Goal: Task Accomplishment & Management: Manage account settings

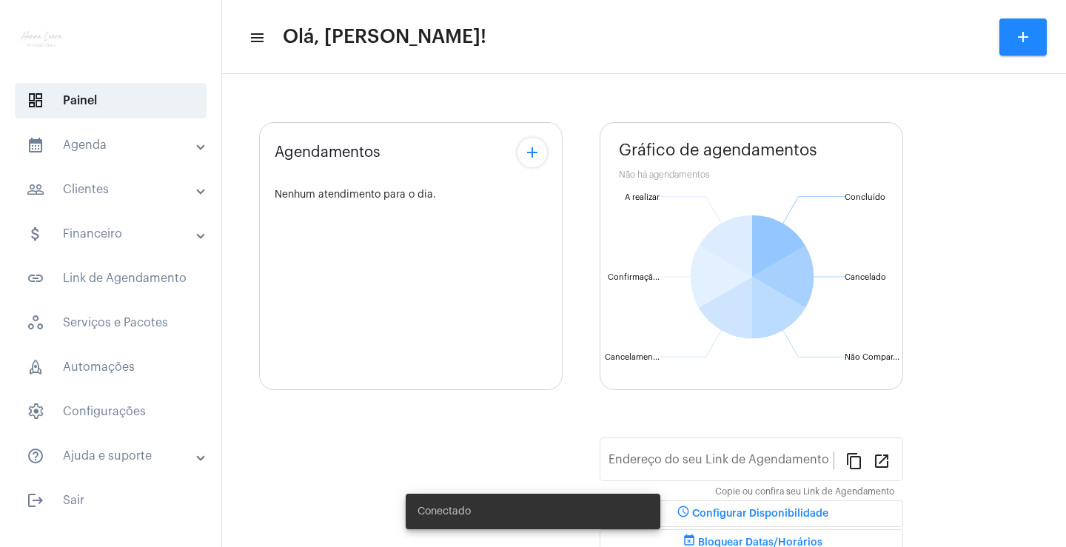
type input "[URL][DOMAIN_NAME][PERSON_NAME][PERSON_NAME]"
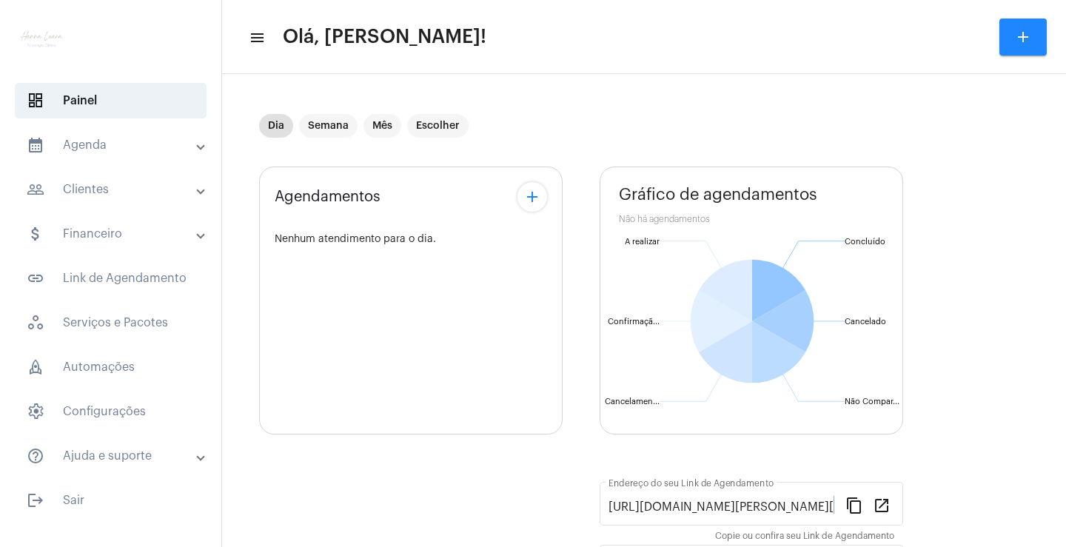
click at [144, 141] on mat-panel-title "calendar_month_outlined Agenda" at bounding box center [112, 145] width 171 height 18
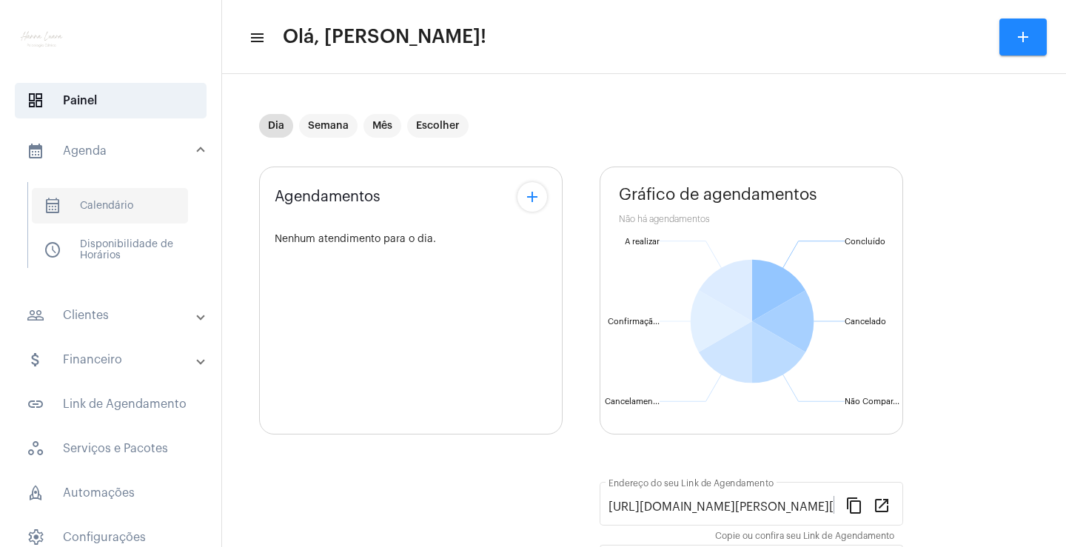
click at [146, 205] on span "calendar_month_outlined Calendário" at bounding box center [110, 206] width 156 height 36
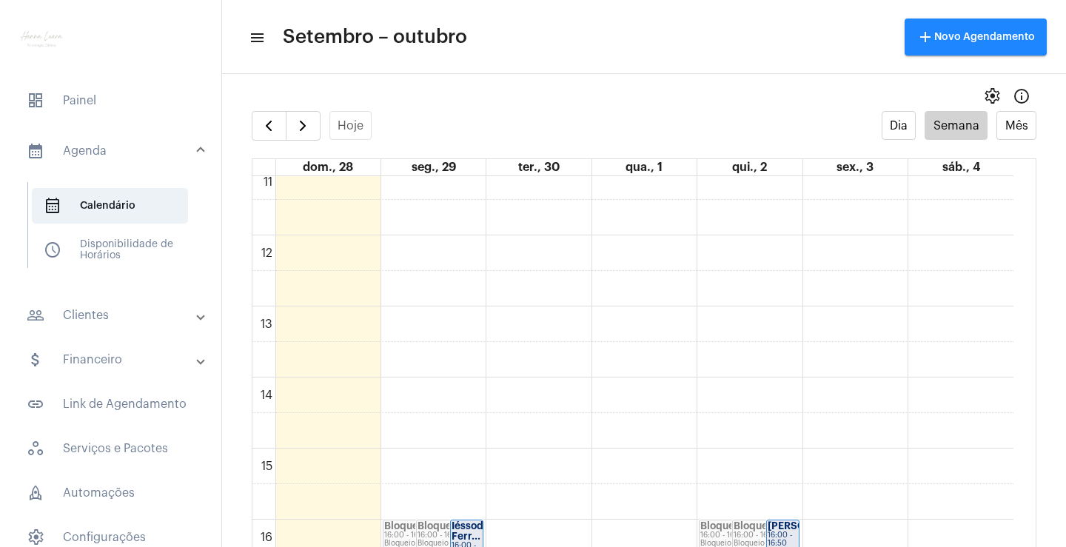
scroll to position [797, 0]
click at [456, 405] on div "00 01 02 03 04 05 06 07 08 09 10 11 12 13 14 15 16 17 18 19 20 21 22 23 Bloquei…" at bounding box center [632, 232] width 761 height 1706
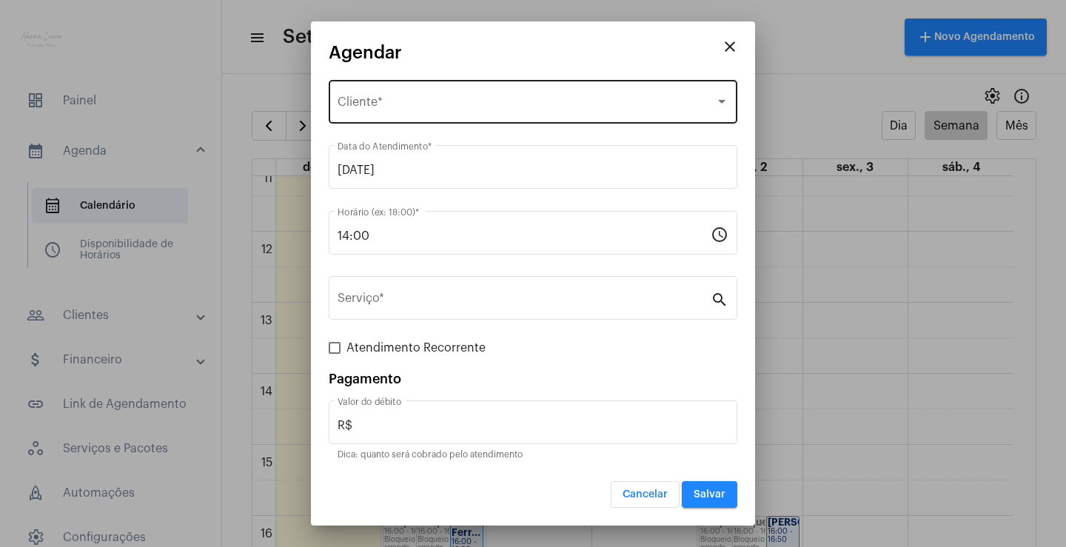
click at [404, 102] on span "Selecione o Cliente" at bounding box center [527, 104] width 378 height 13
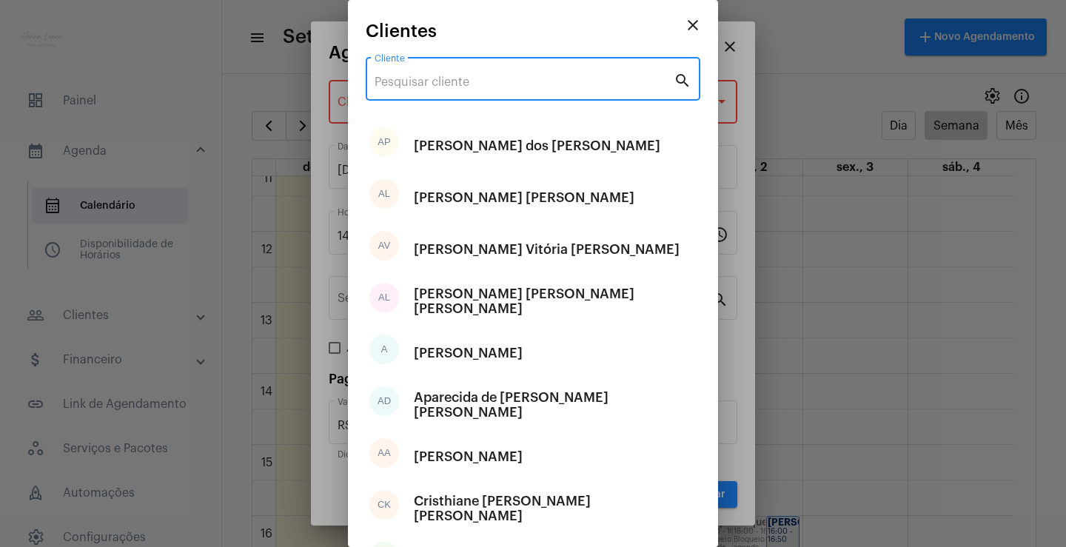
click at [479, 84] on input "Cliente" at bounding box center [524, 82] width 299 height 13
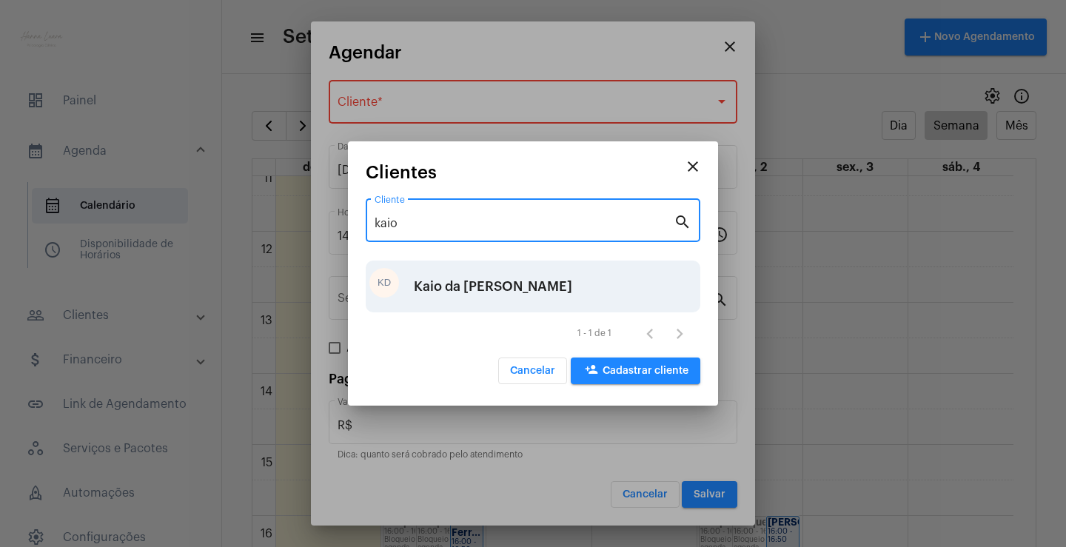
type input "kaio"
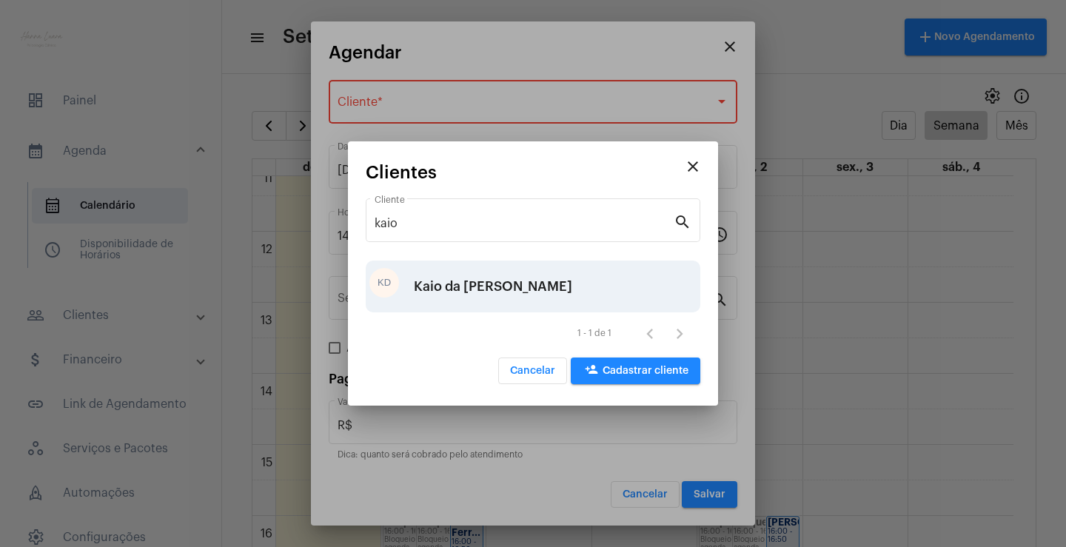
click at [519, 280] on div "Kaio da [PERSON_NAME]" at bounding box center [493, 286] width 158 height 44
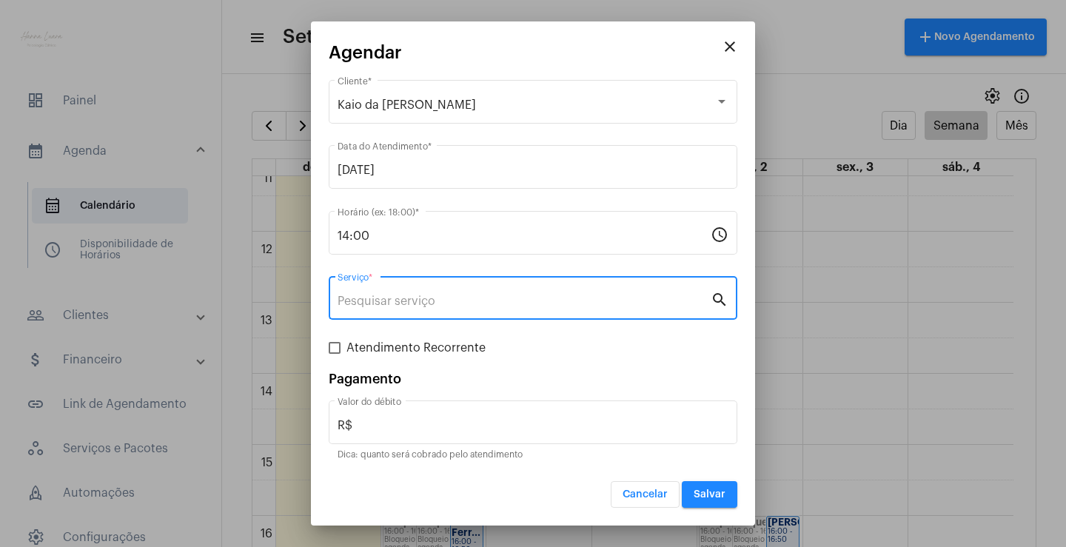
click at [492, 301] on input "Serviço *" at bounding box center [524, 301] width 373 height 13
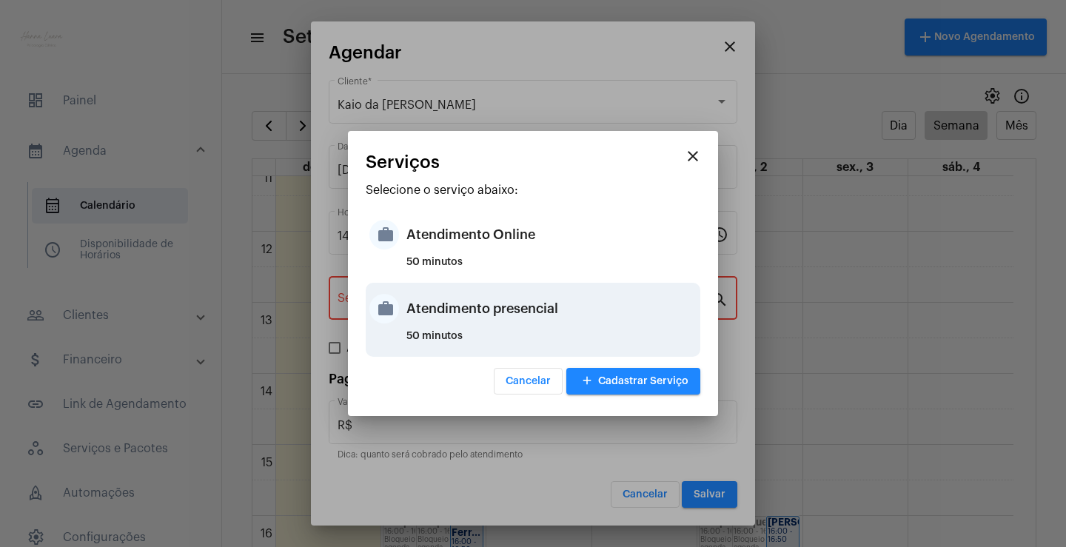
click at [562, 318] on div "Atendimento presencial" at bounding box center [551, 309] width 290 height 44
type input "Atendimento presencial"
type input "R$ 0"
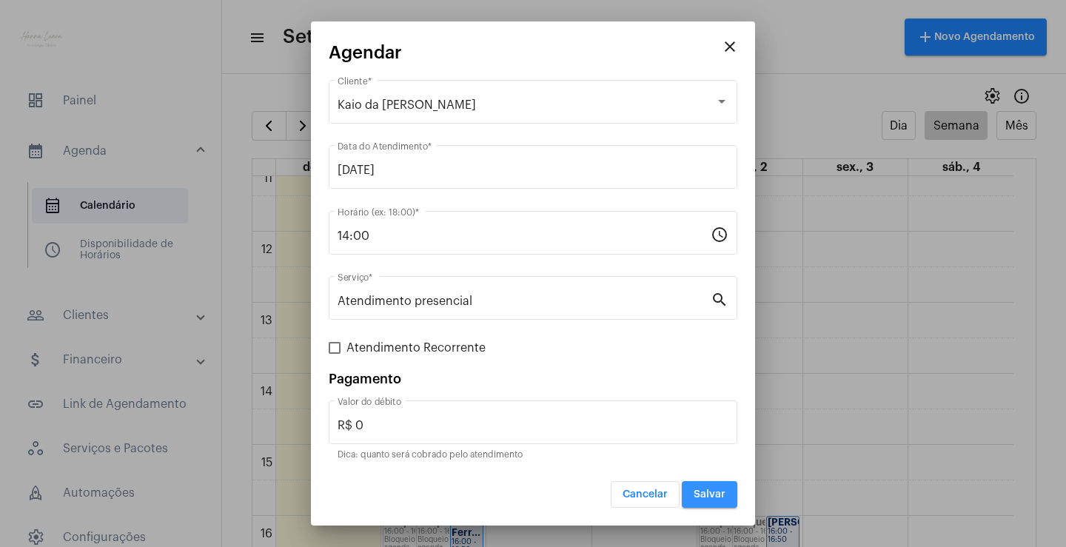
click at [713, 495] on span "Salvar" at bounding box center [710, 494] width 32 height 10
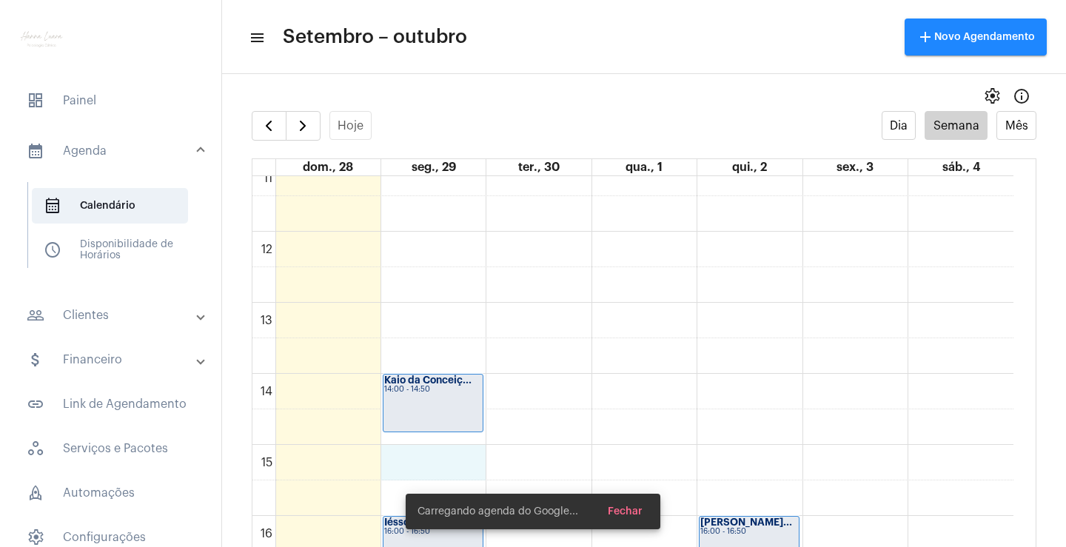
click at [454, 471] on div "00 01 02 03 04 05 06 07 08 09 10 11 12 13 14 15 16 17 18 19 20 21 22 23 Kaio da…" at bounding box center [632, 232] width 761 height 1706
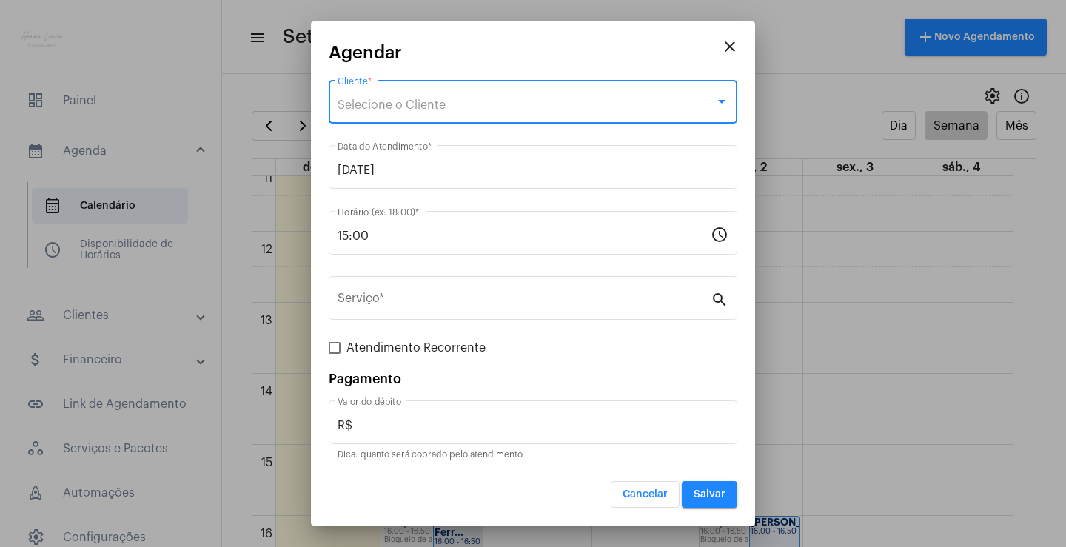
click at [429, 109] on span "Selecione o Cliente" at bounding box center [392, 105] width 108 height 12
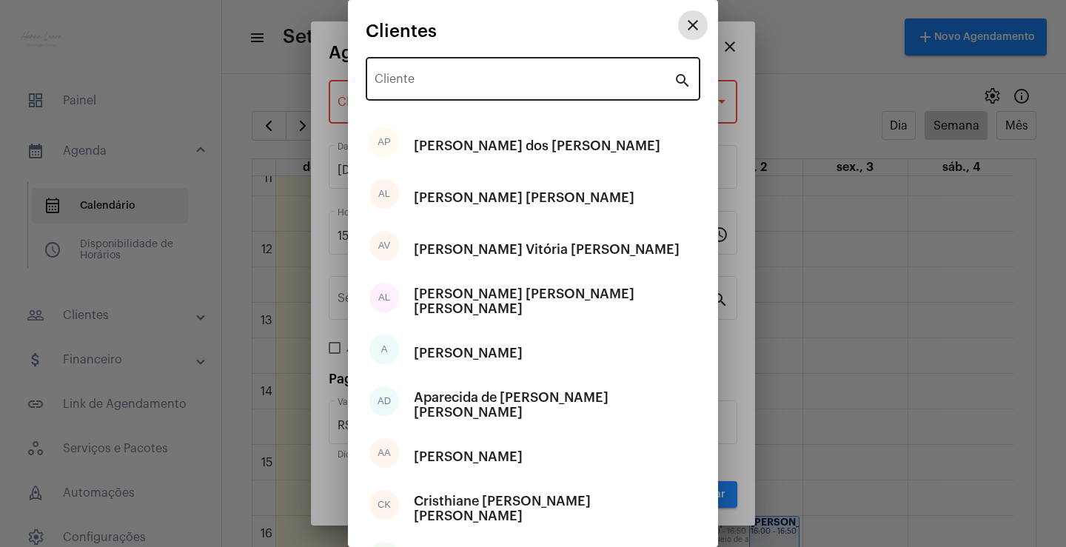
click at [426, 73] on div "Cliente" at bounding box center [524, 77] width 299 height 47
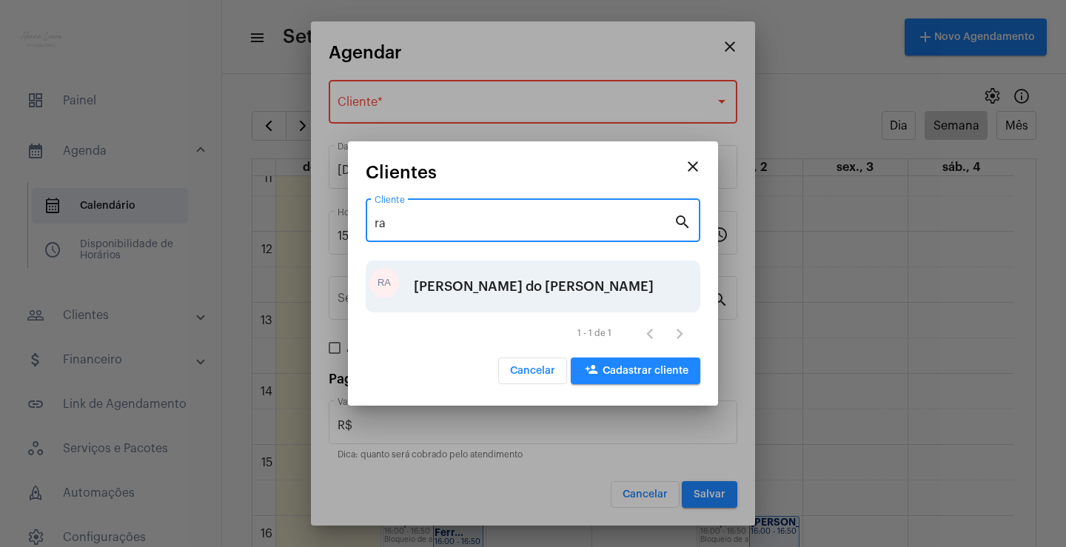
type input "ra"
click at [509, 291] on div "[PERSON_NAME] do [PERSON_NAME]" at bounding box center [534, 286] width 240 height 44
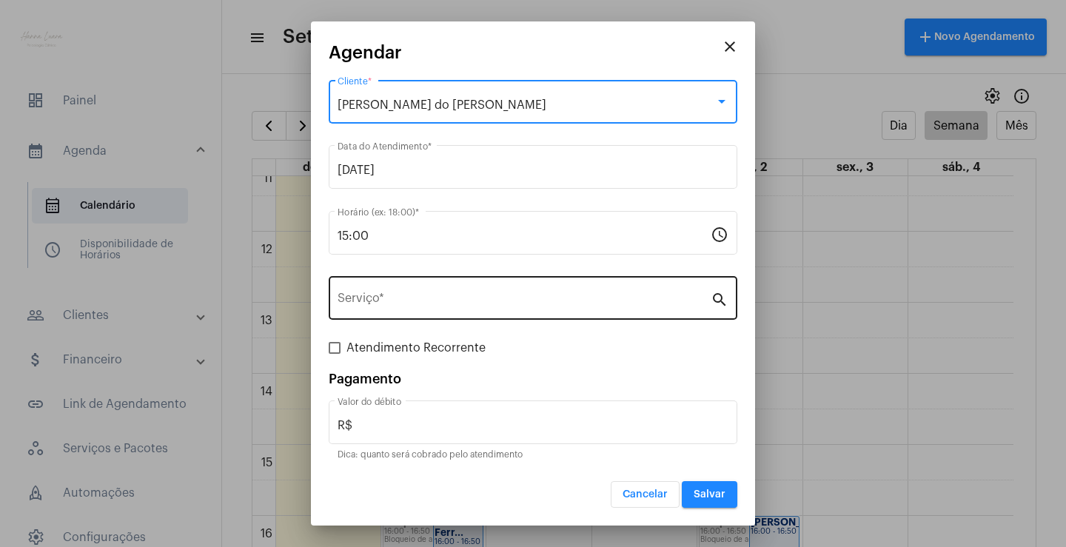
click at [671, 304] on input "Serviço *" at bounding box center [524, 301] width 373 height 13
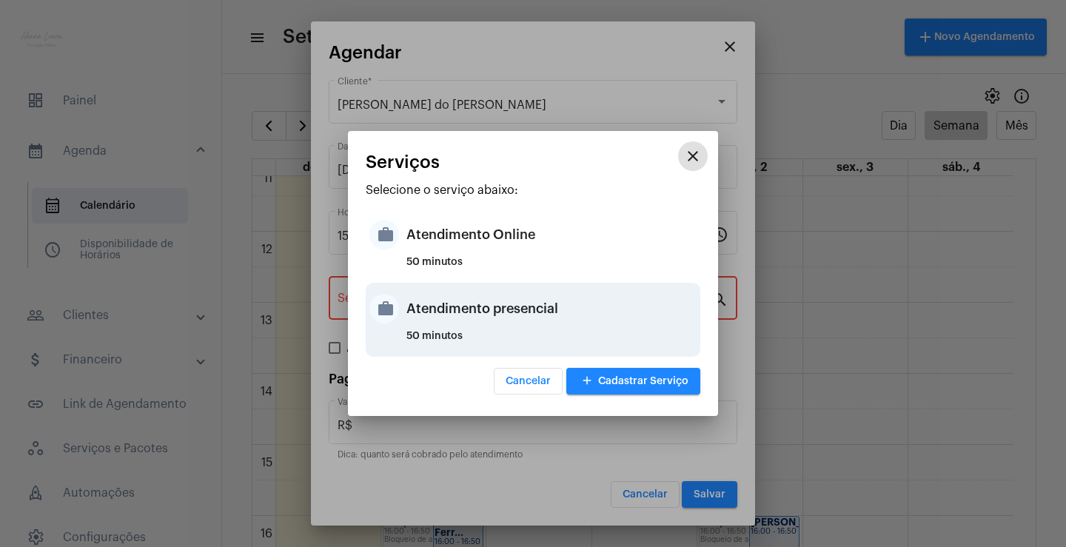
click at [649, 340] on div "50 minutos" at bounding box center [551, 342] width 290 height 22
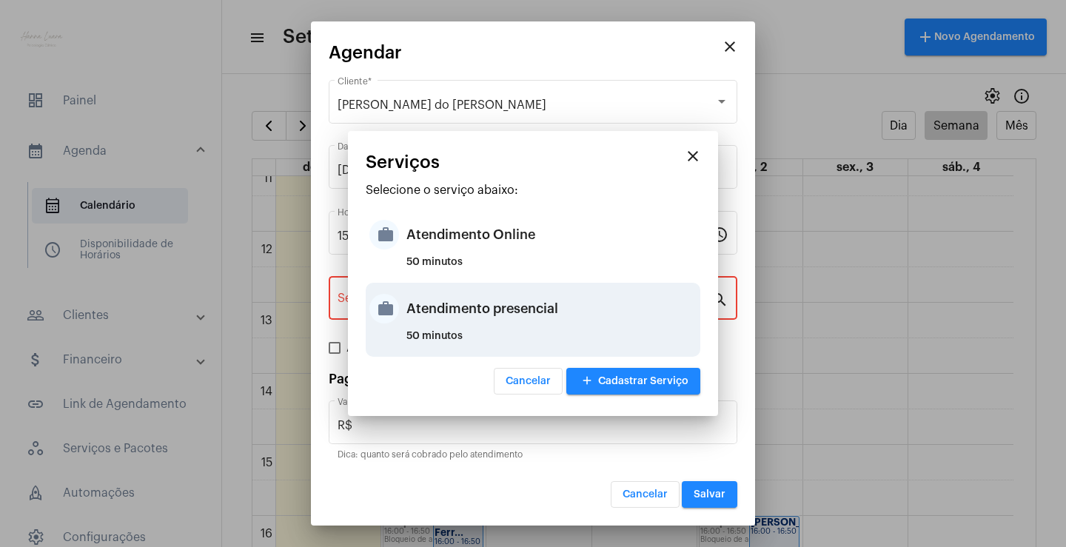
type input "Atendimento presencial"
type input "R$ 0"
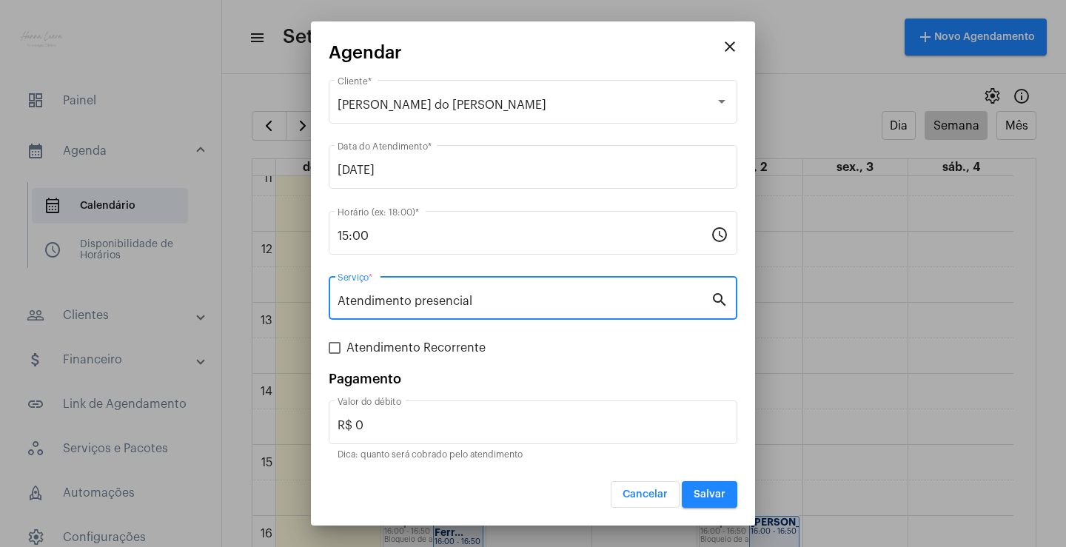
click at [717, 491] on span "Salvar" at bounding box center [710, 494] width 32 height 10
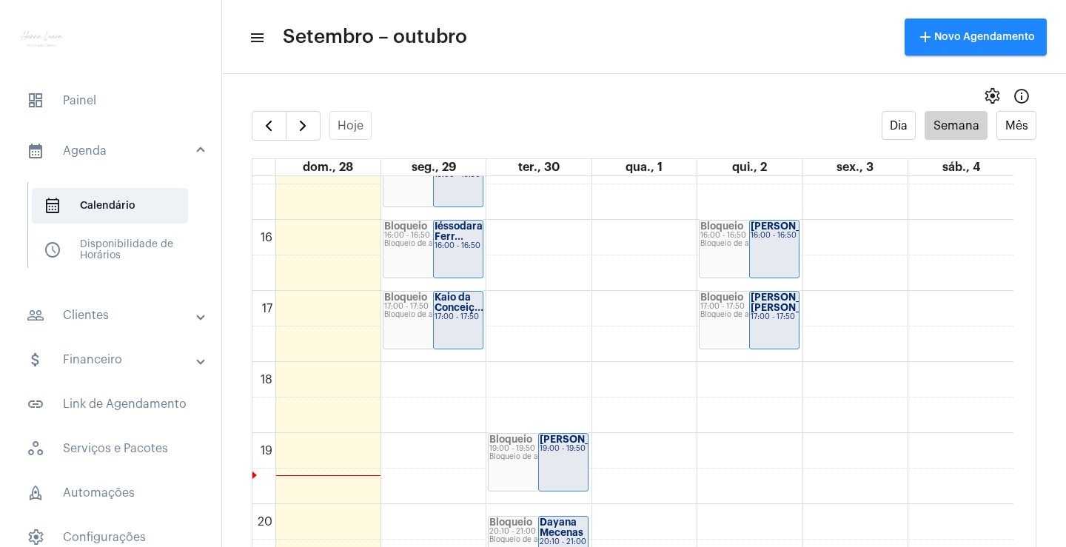
scroll to position [1168, 0]
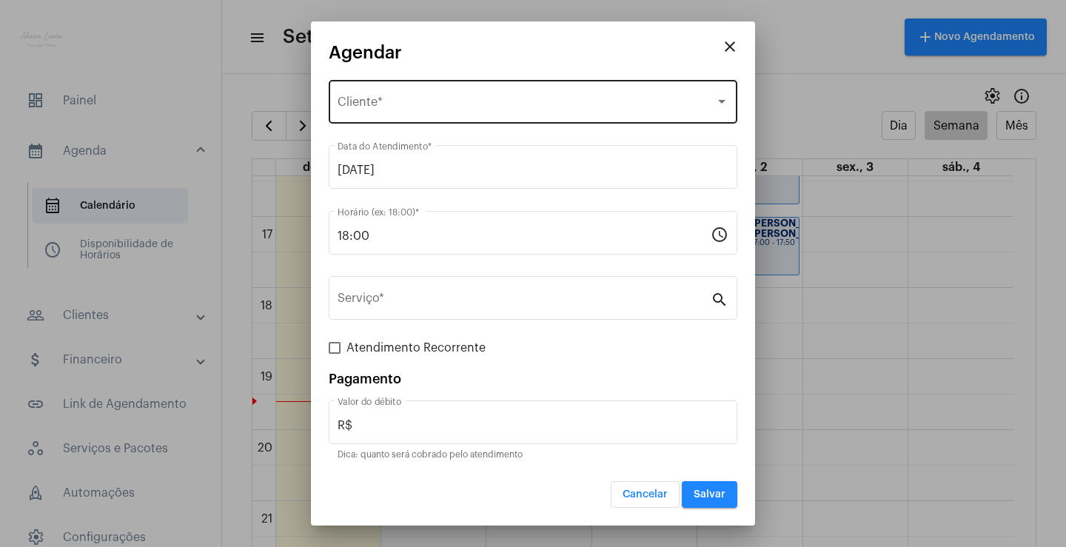
click at [455, 113] on div "Selecione o Cliente Cliente *" at bounding box center [533, 100] width 391 height 47
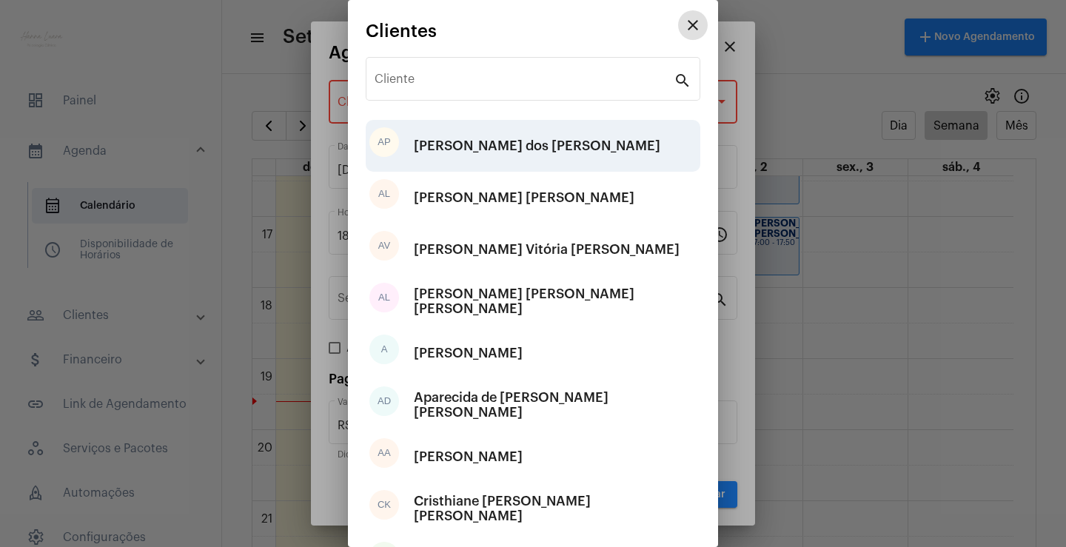
click at [502, 147] on div "[PERSON_NAME] dos [PERSON_NAME]" at bounding box center [537, 146] width 247 height 44
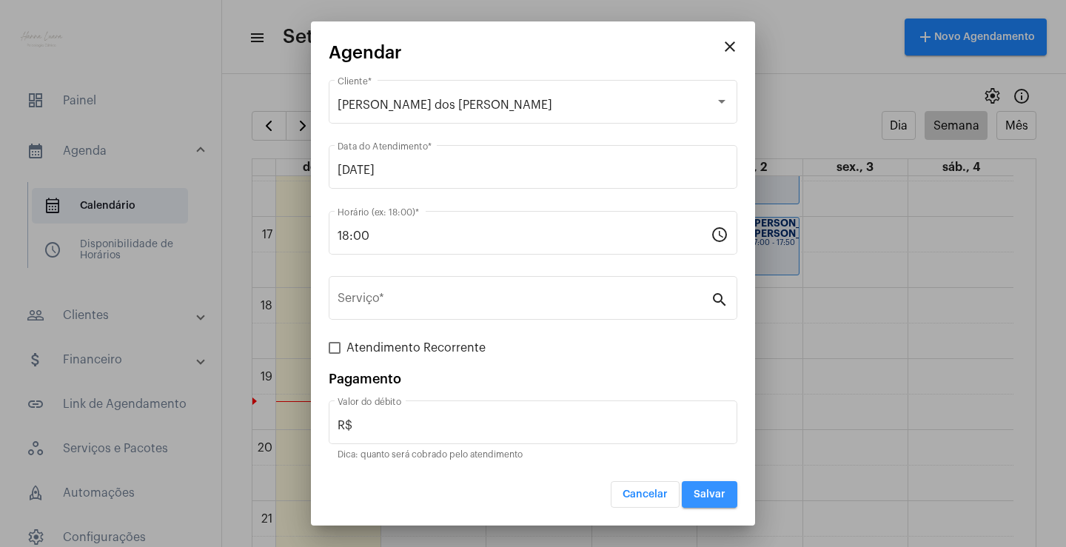
click at [723, 486] on button "Salvar" at bounding box center [710, 494] width 56 height 27
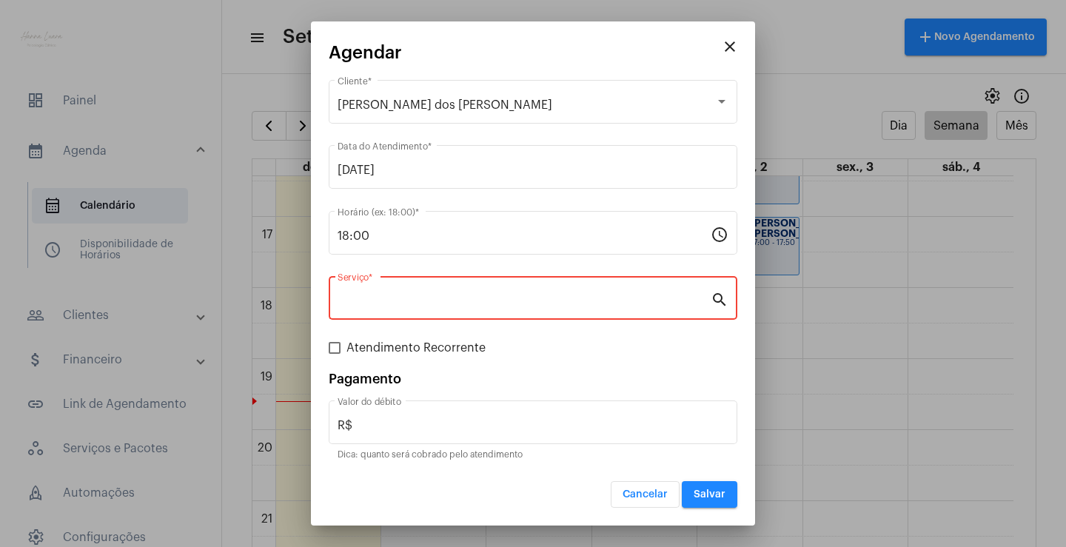
click at [535, 299] on input "Serviço *" at bounding box center [524, 301] width 373 height 13
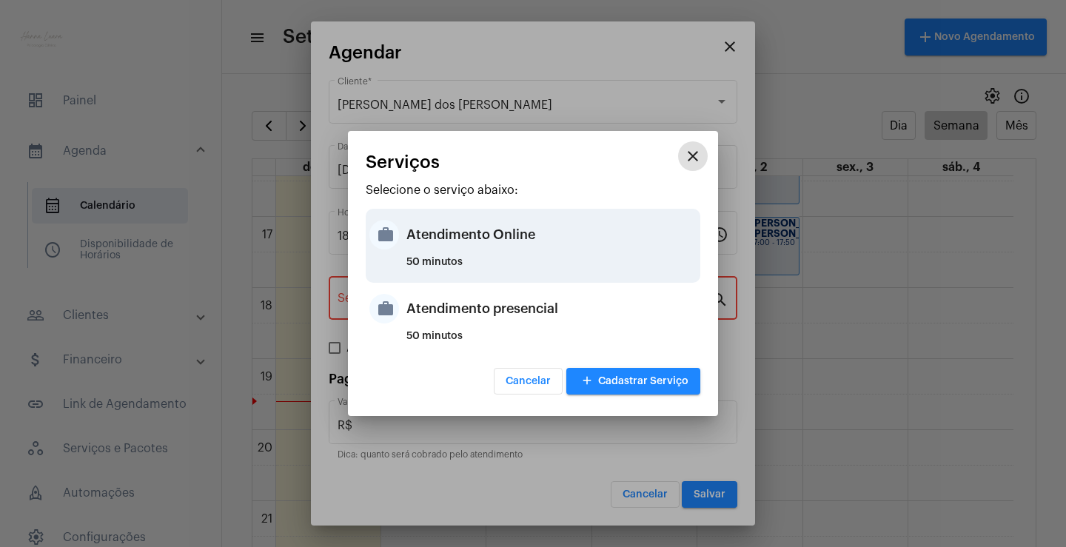
click at [487, 240] on div "Atendimento Online" at bounding box center [551, 234] width 290 height 44
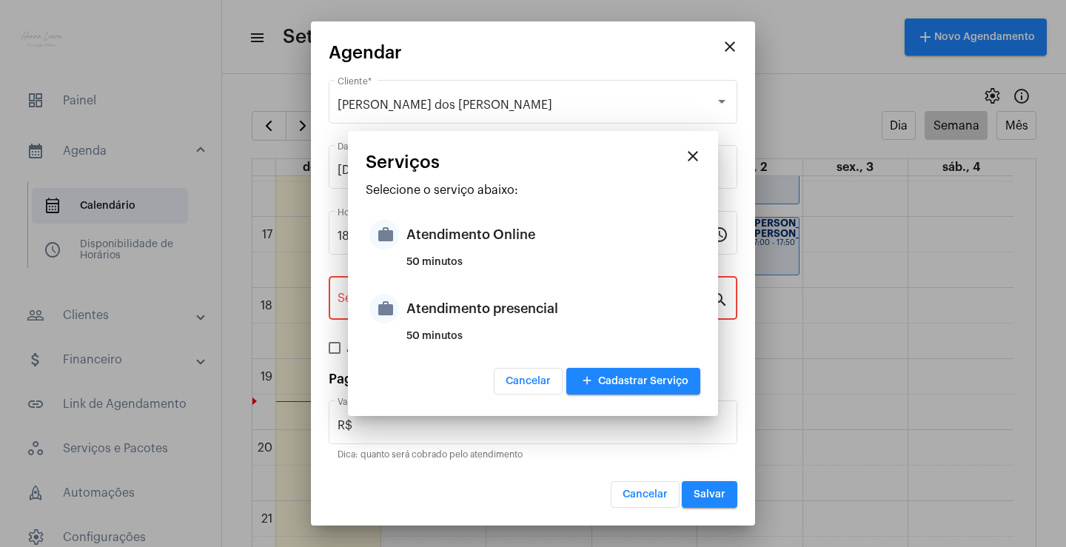
type input "Atendimento Online"
type input "R$ 0"
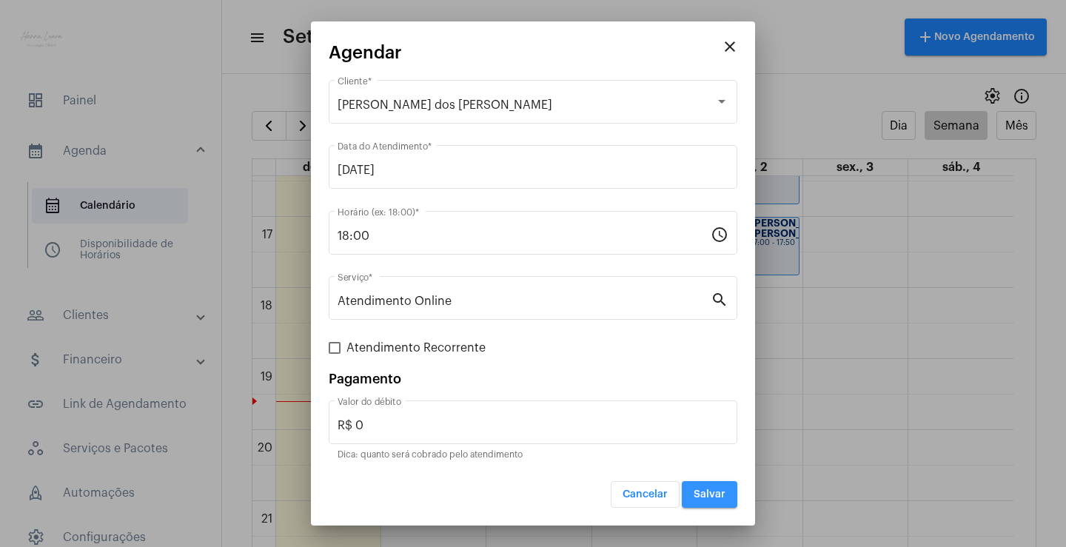
click at [725, 498] on span "Salvar" at bounding box center [710, 494] width 32 height 10
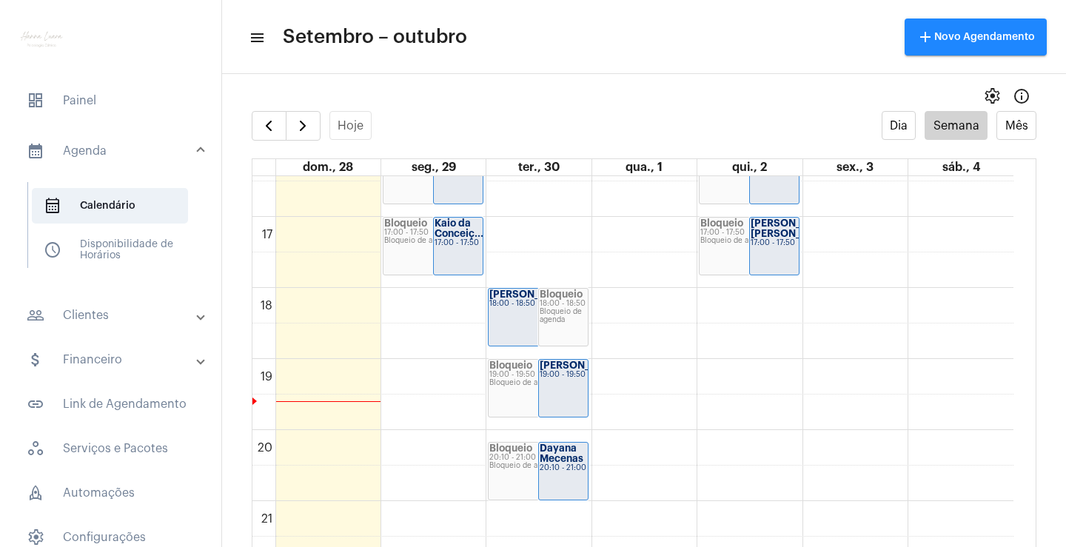
click at [564, 454] on strong "Dayana Mecenas" at bounding box center [562, 453] width 44 height 20
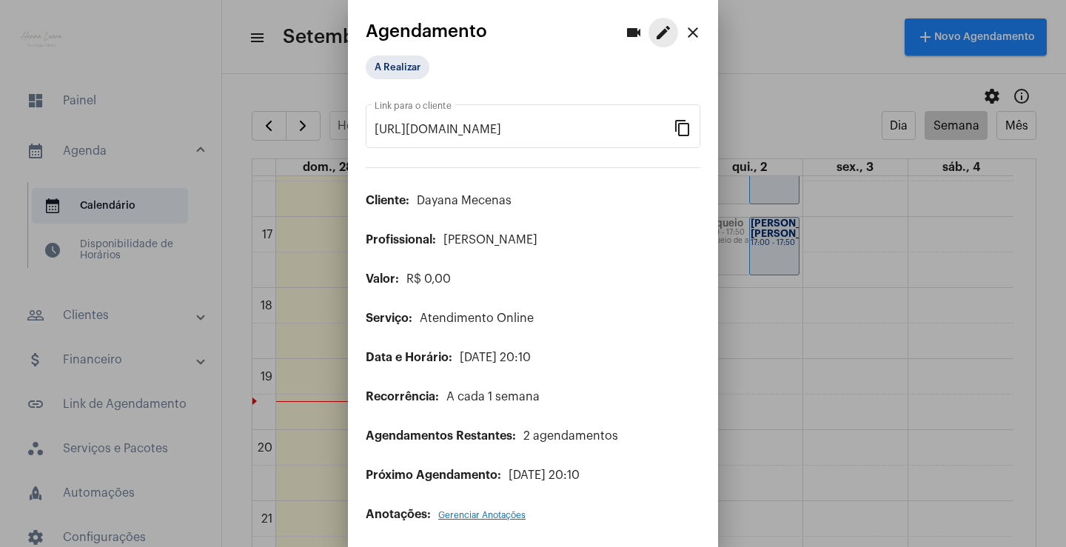
click at [655, 37] on mat-icon "edit" at bounding box center [664, 33] width 18 height 18
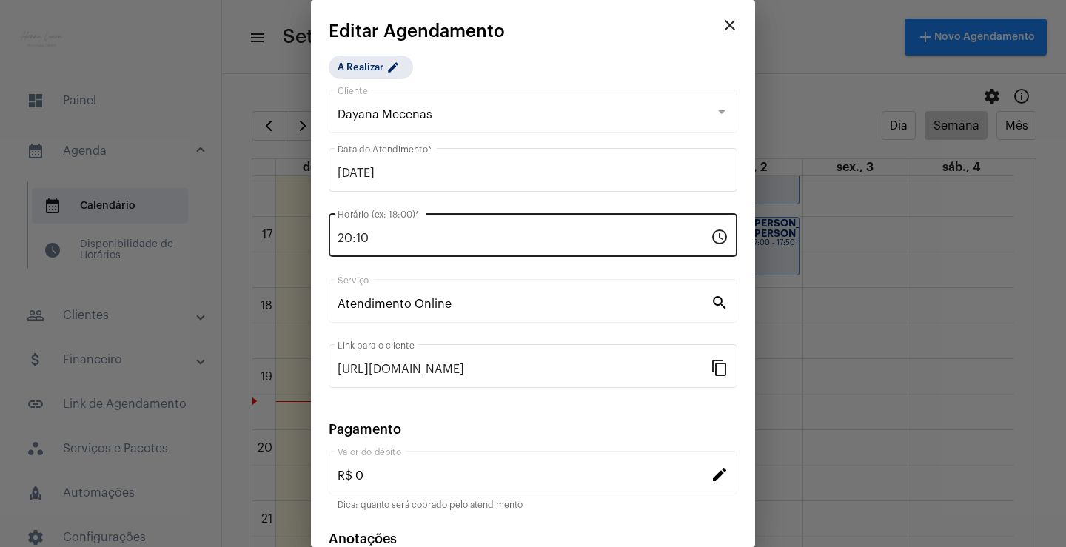
click at [543, 241] on input "20:10" at bounding box center [524, 238] width 373 height 13
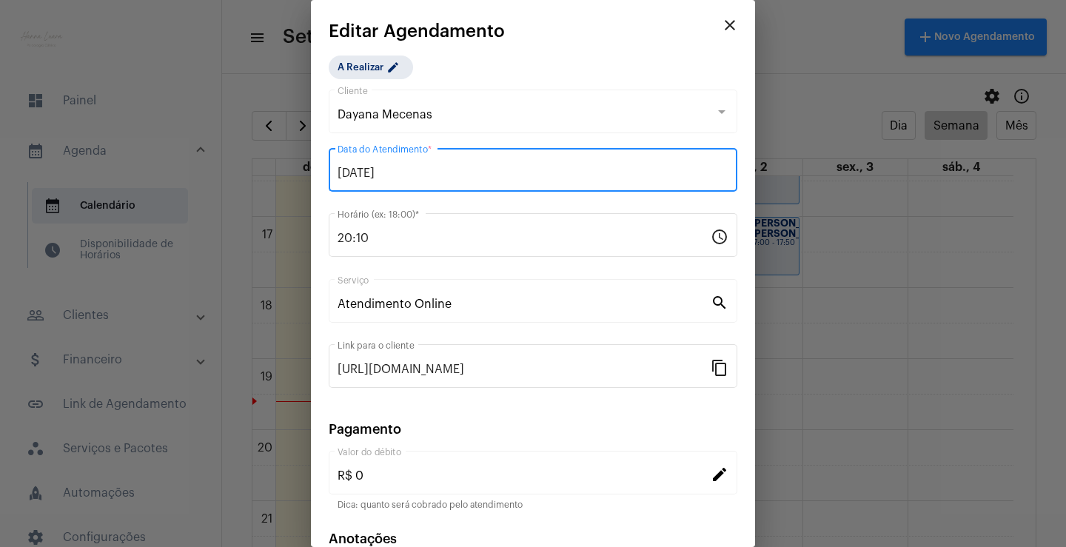
click at [472, 173] on input "[DATE]" at bounding box center [533, 173] width 391 height 13
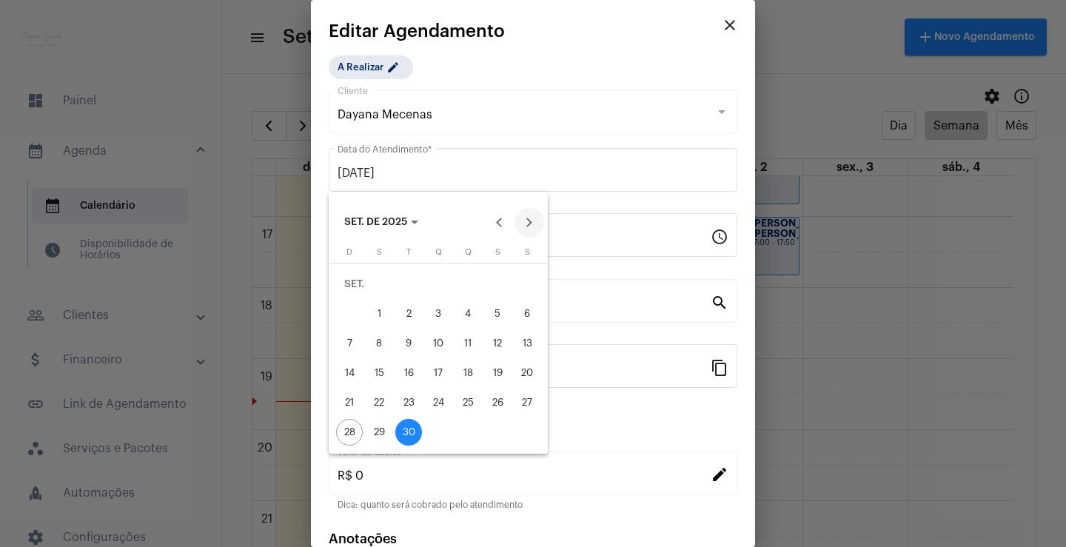
click at [534, 219] on button "Next month" at bounding box center [530, 223] width 30 height 30
click at [441, 270] on button "1" at bounding box center [439, 285] width 30 height 30
type input "[DATE]"
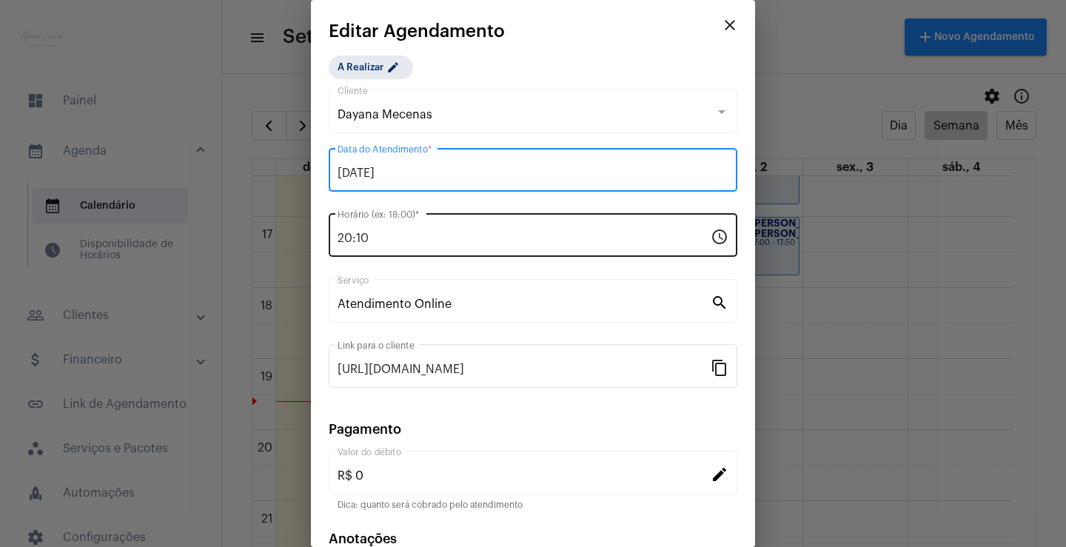
click at [424, 244] on input "20:10" at bounding box center [524, 238] width 373 height 13
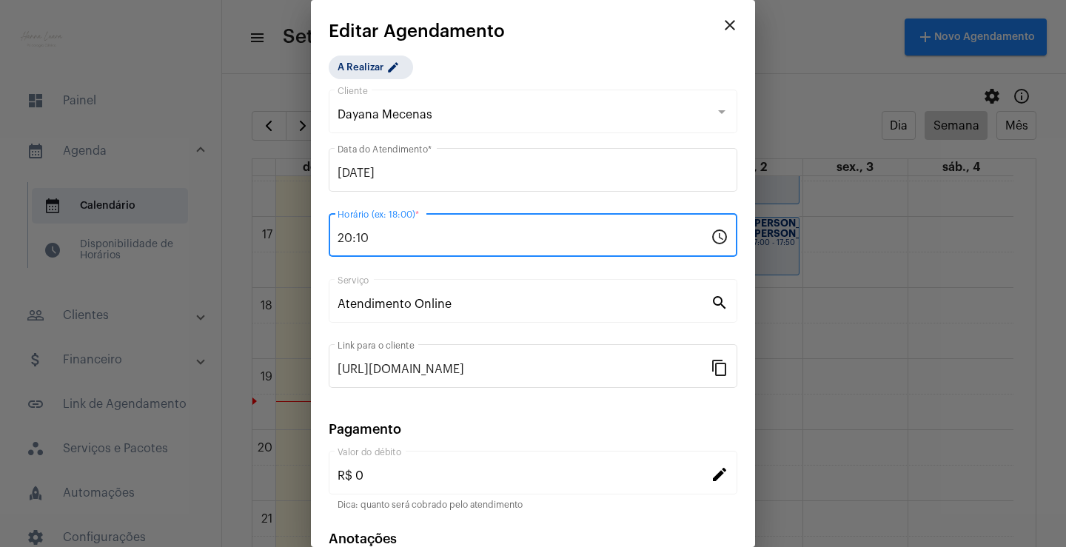
click at [424, 244] on input "20:10" at bounding box center [524, 238] width 373 height 13
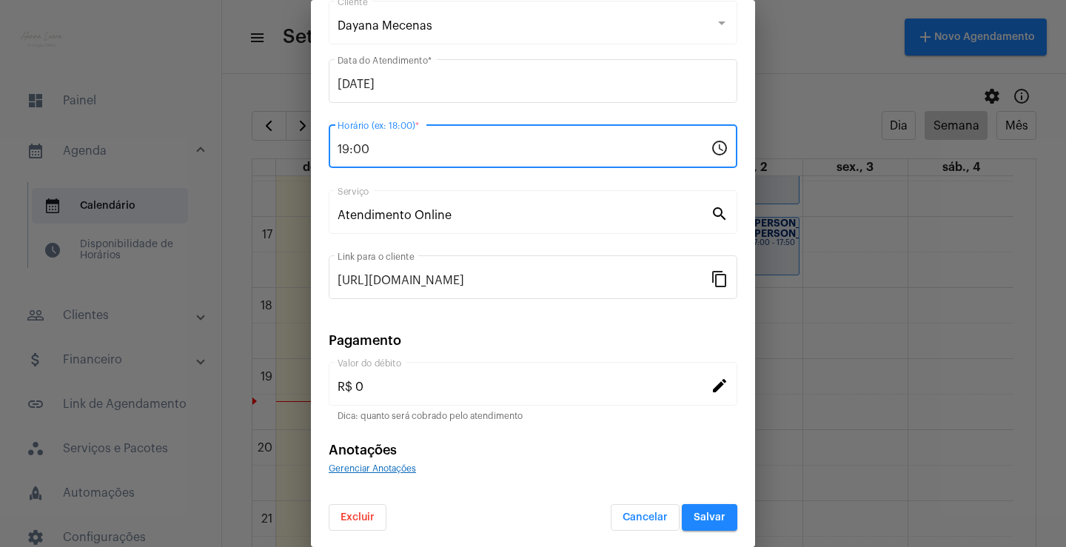
scroll to position [90, 0]
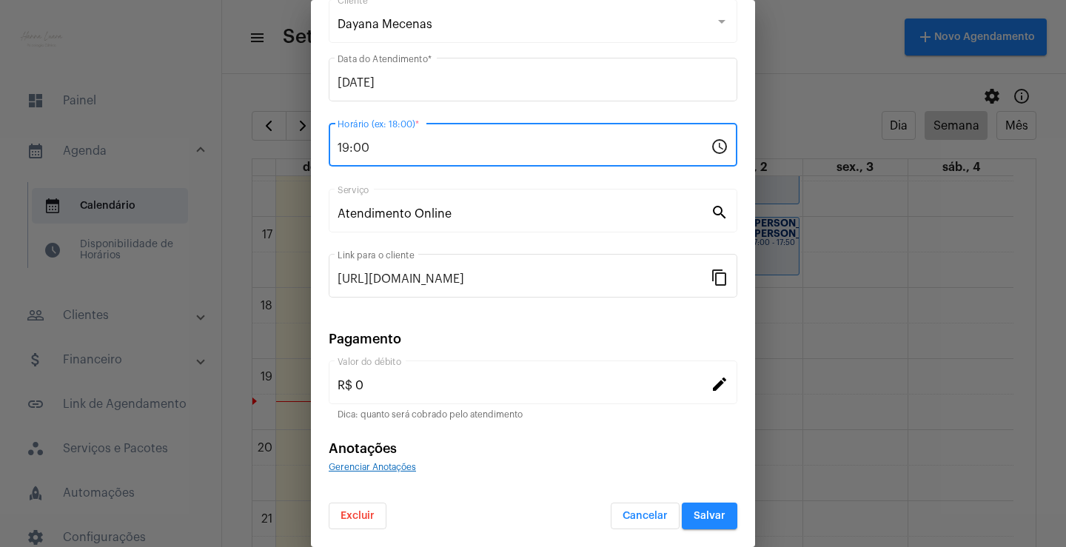
type input "19:00"
click at [698, 520] on span "Salvar" at bounding box center [710, 516] width 32 height 10
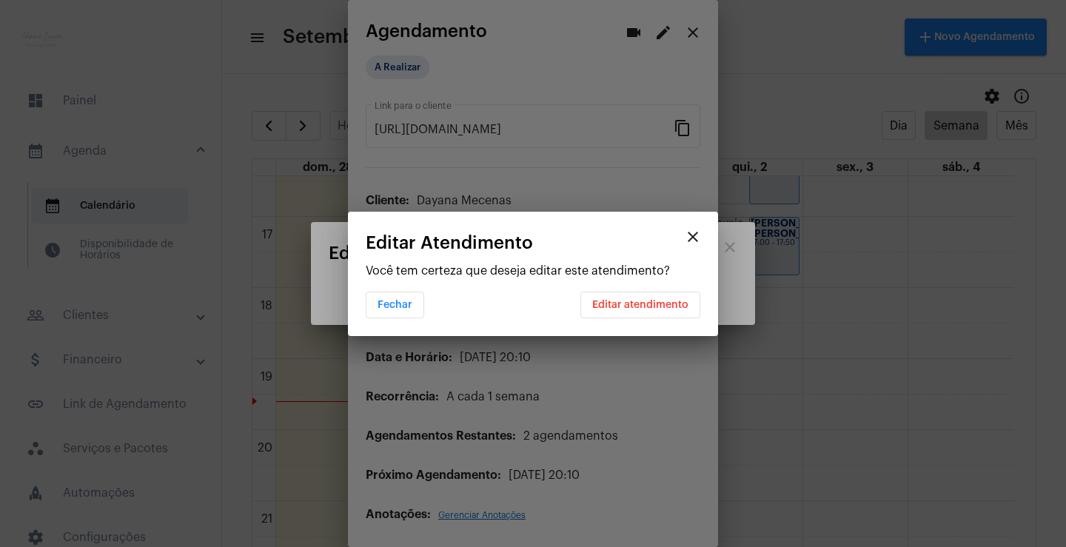
scroll to position [0, 0]
click at [642, 307] on span "Editar atendimento" at bounding box center [640, 305] width 96 height 10
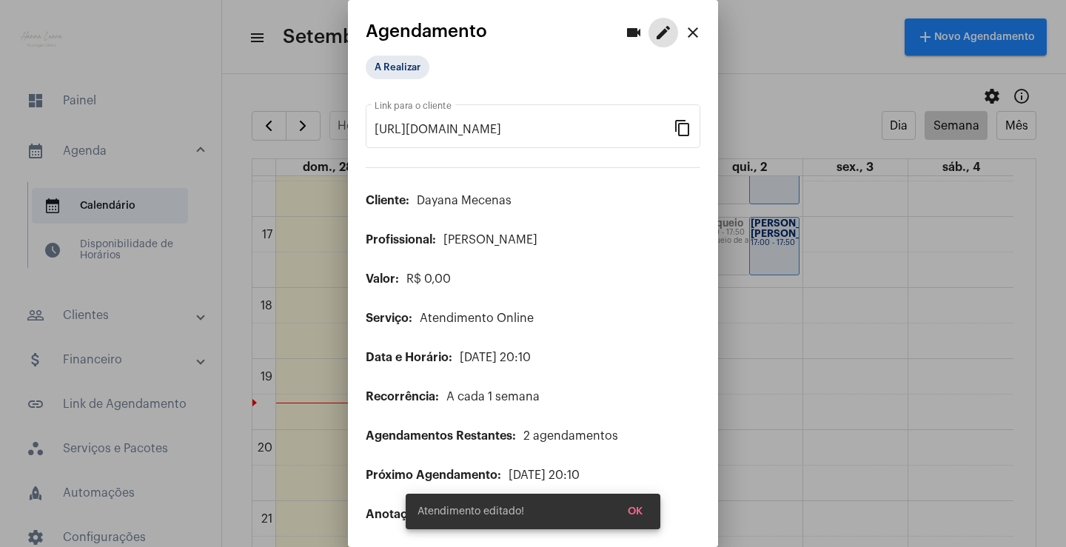
click at [684, 25] on mat-icon "close" at bounding box center [693, 33] width 18 height 18
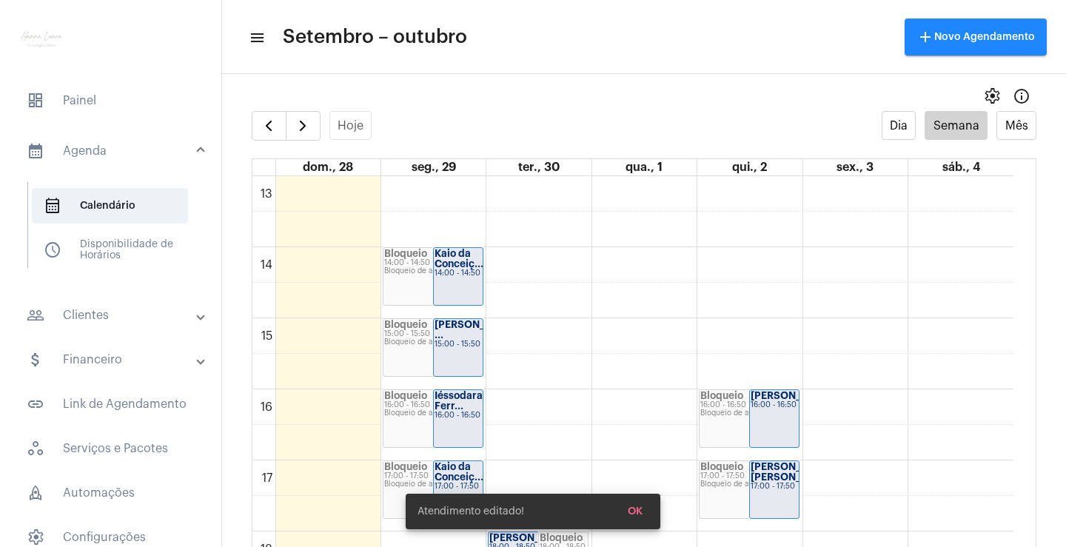
scroll to position [945, 0]
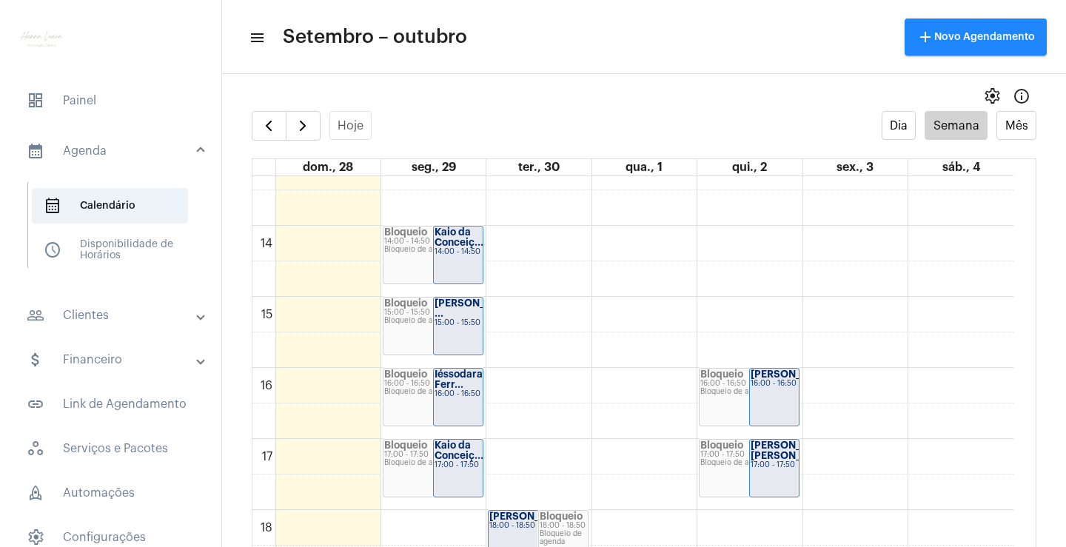
click at [752, 316] on div "00 01 02 03 04 05 06 07 08 09 10 11 12 13 14 15 16 17 18 19 20 21 22 23 Bloquei…" at bounding box center [632, 84] width 761 height 1706
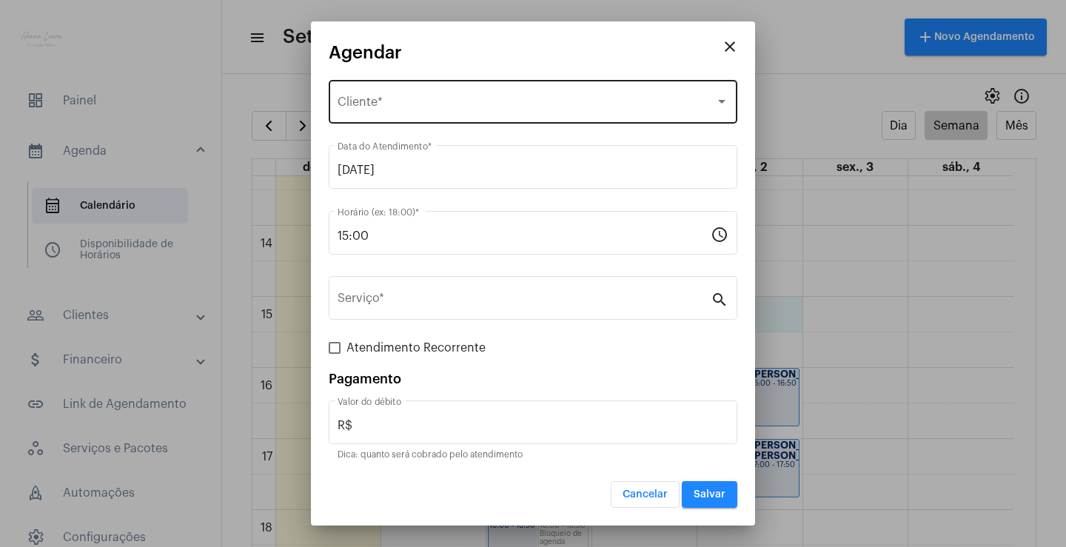
click at [518, 115] on div "Selecione o Cliente Cliente *" at bounding box center [533, 100] width 391 height 47
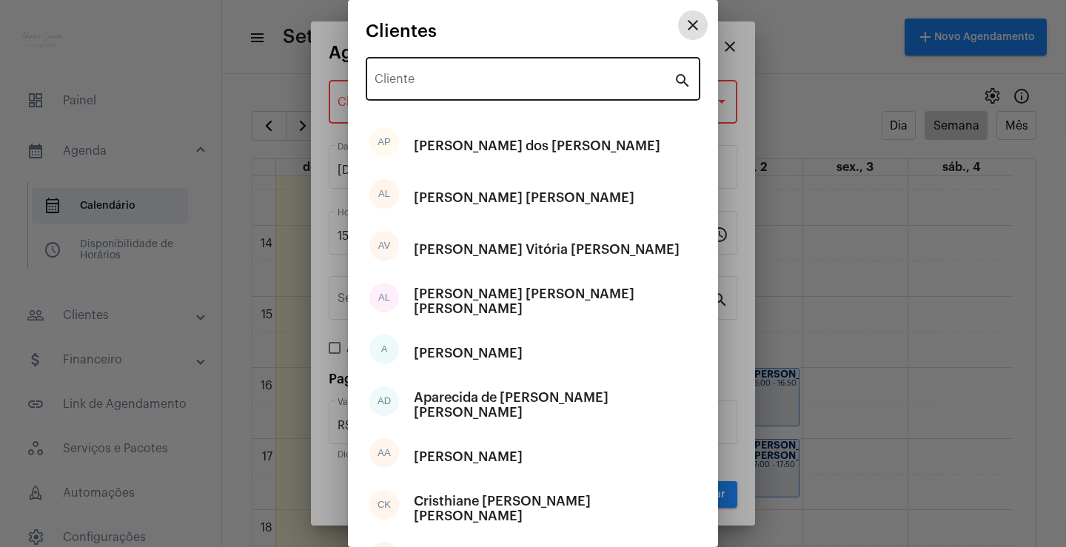
click at [471, 91] on div "Cliente" at bounding box center [524, 77] width 299 height 47
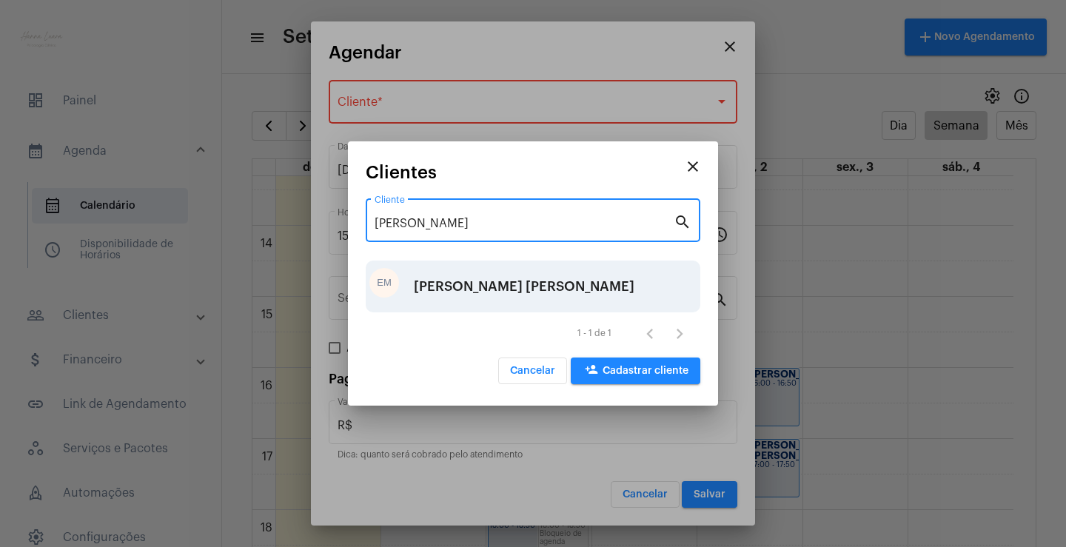
type input "[PERSON_NAME]"
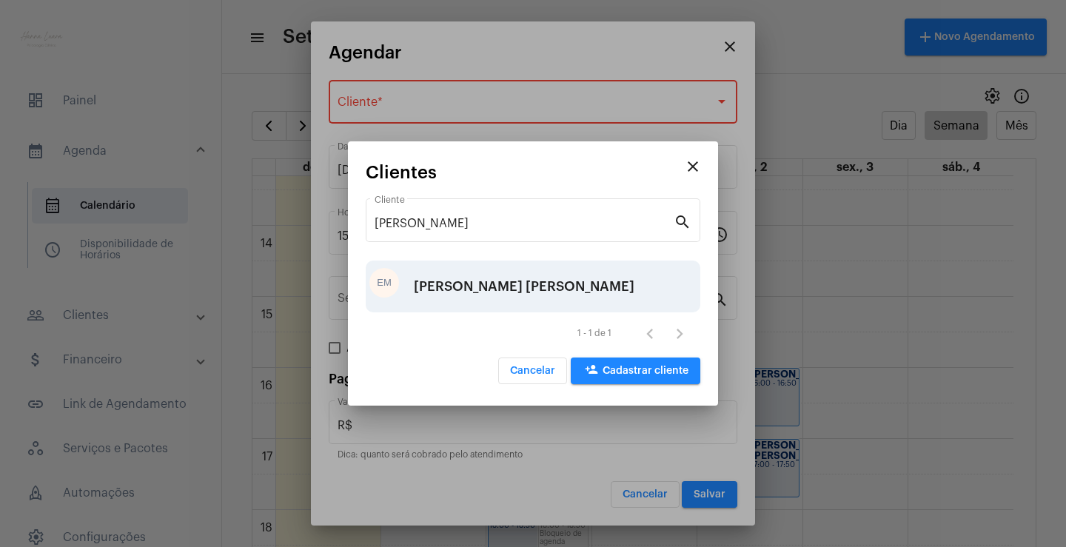
click at [471, 281] on div "[PERSON_NAME] [PERSON_NAME]" at bounding box center [524, 286] width 221 height 44
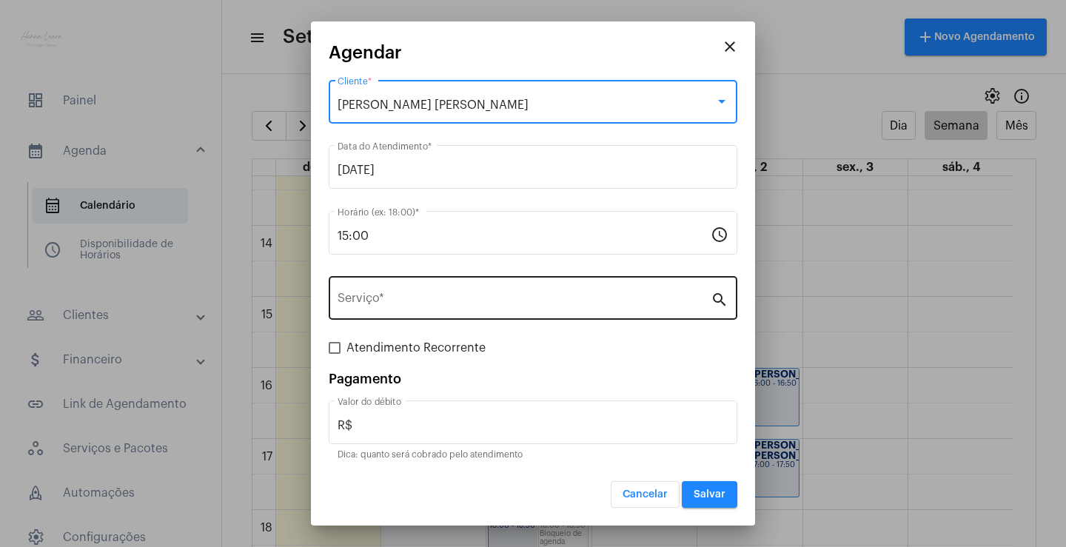
click at [645, 306] on input "Serviço *" at bounding box center [524, 301] width 373 height 13
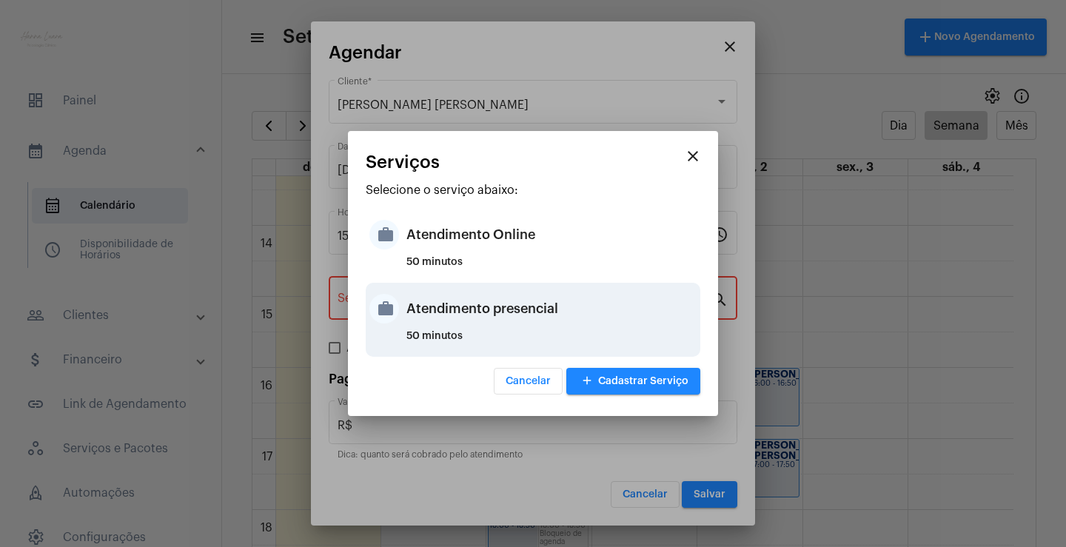
click at [556, 315] on div "Atendimento presencial" at bounding box center [551, 309] width 290 height 44
type input "Atendimento presencial"
type input "R$ 0"
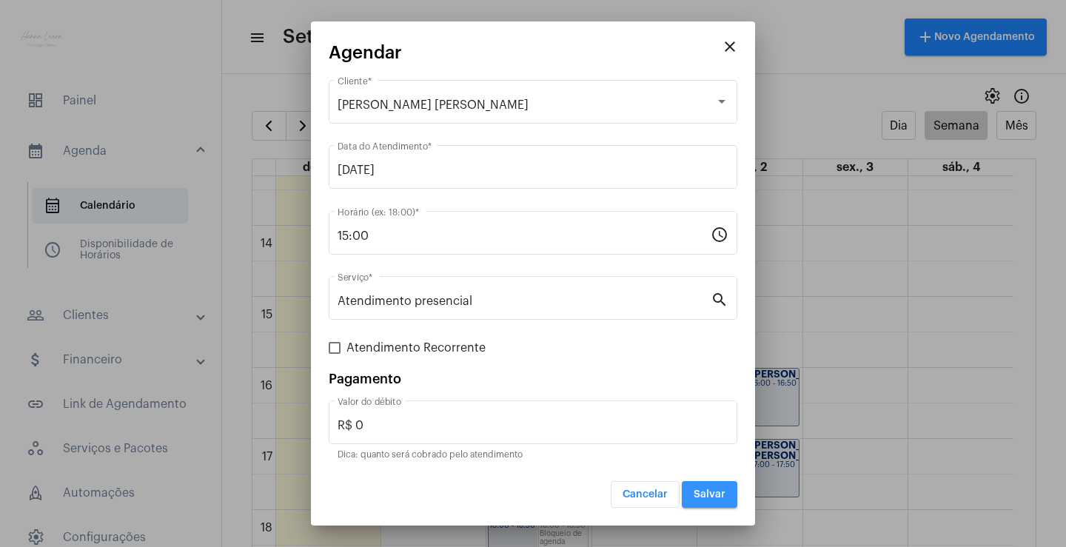
click at [716, 486] on button "Salvar" at bounding box center [710, 494] width 56 height 27
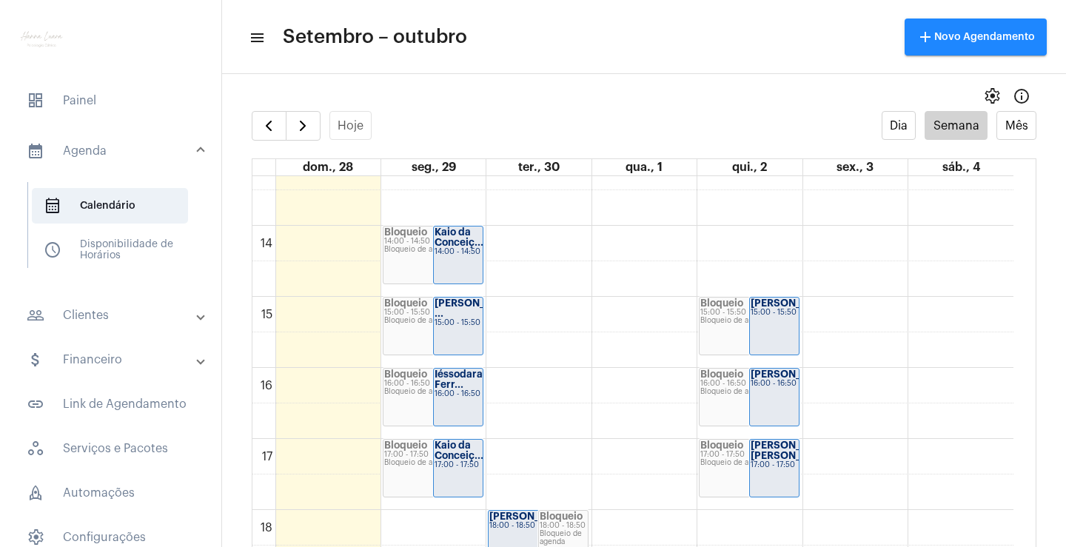
click at [757, 242] on div "00 01 02 03 04 05 06 07 08 09 10 11 12 13 14 15 16 17 18 19 20 21 22 23 Bloquei…" at bounding box center [632, 84] width 761 height 1706
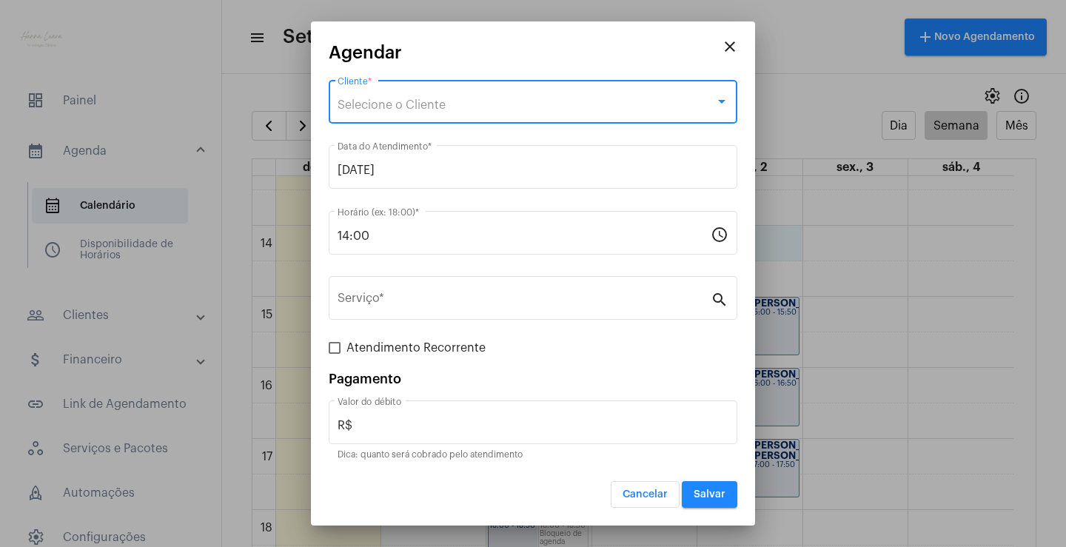
click at [520, 106] on div "Selecione o Cliente" at bounding box center [527, 104] width 378 height 13
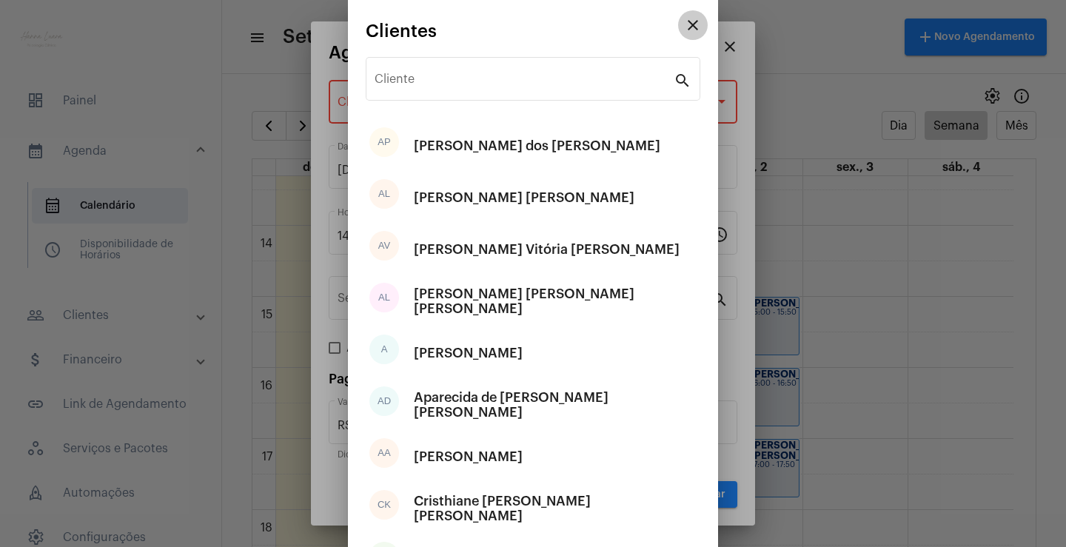
click at [684, 28] on mat-icon "close" at bounding box center [693, 25] width 18 height 18
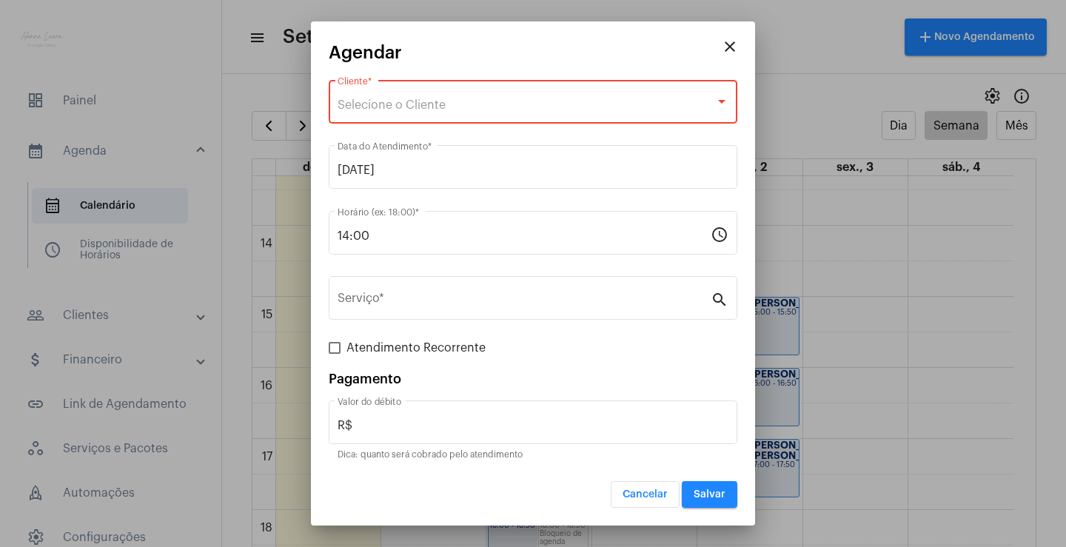
click at [731, 47] on mat-icon "close" at bounding box center [730, 47] width 18 height 18
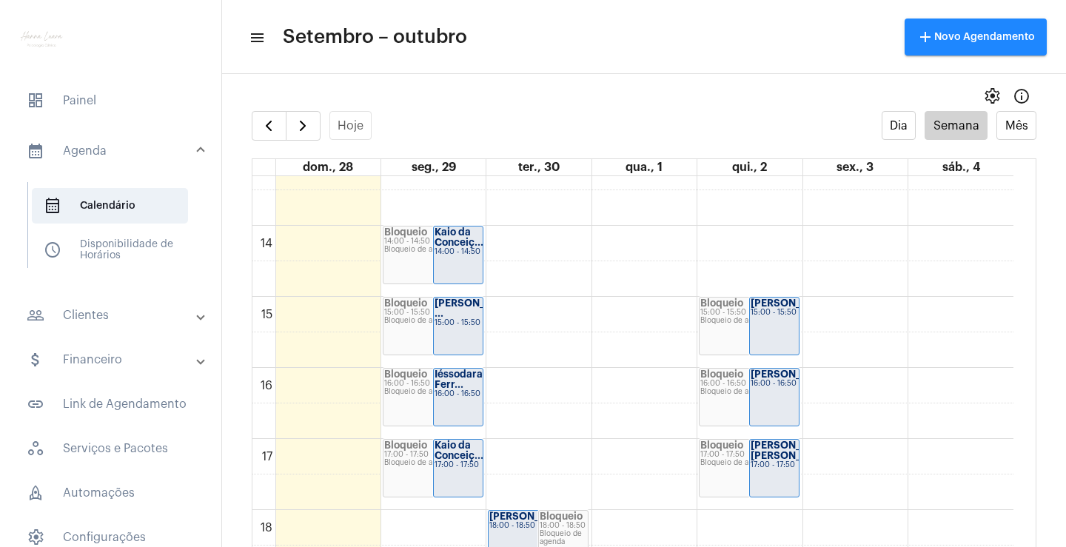
click at [742, 244] on div "00 01 02 03 04 05 06 07 08 09 10 11 12 13 14 15 16 17 18 19 20 21 22 23 Bloquei…" at bounding box center [632, 84] width 761 height 1706
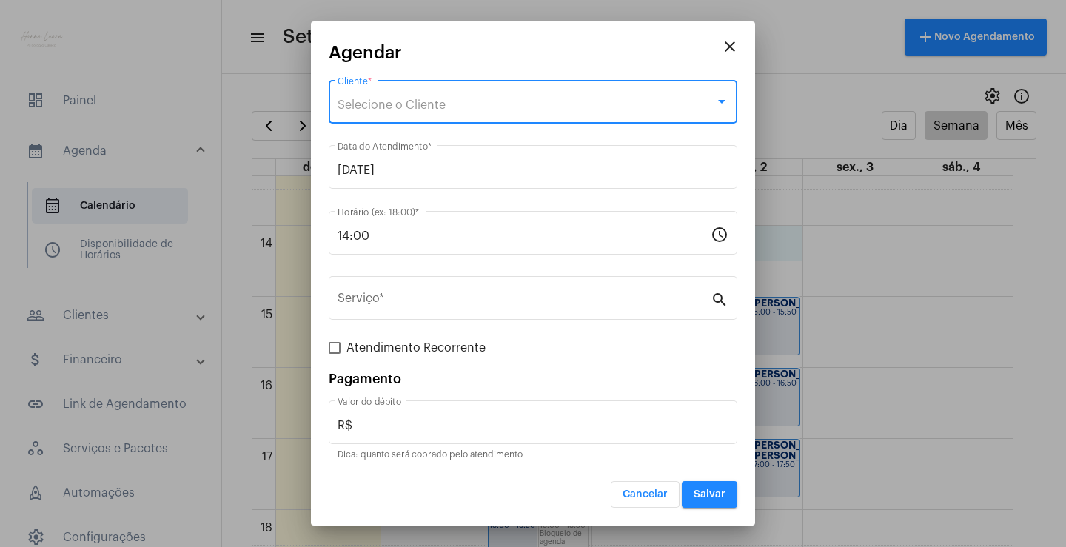
click at [497, 101] on div "Selecione o Cliente" at bounding box center [527, 104] width 378 height 13
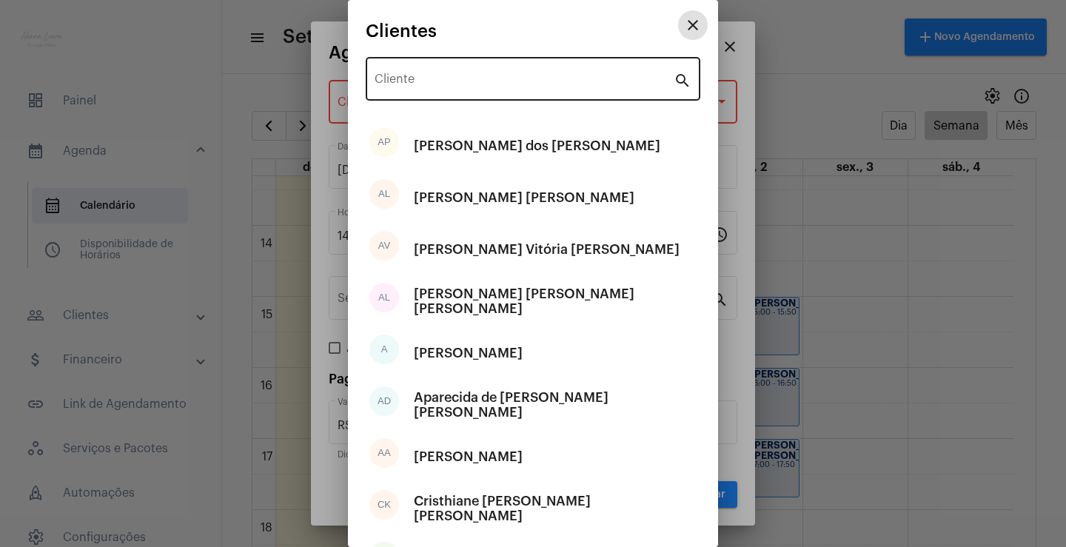
click at [484, 84] on input "Cliente" at bounding box center [524, 82] width 299 height 13
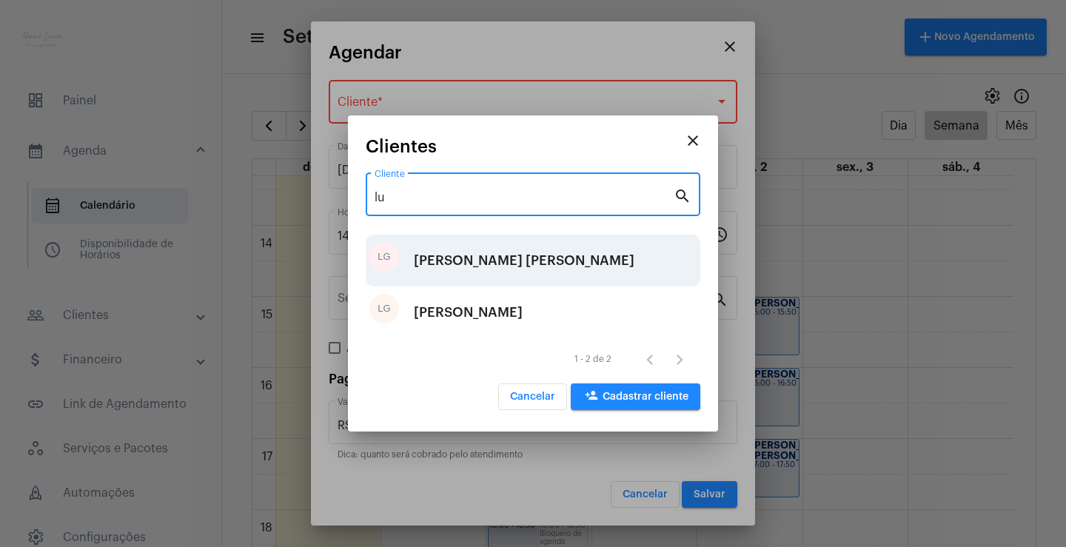
type input "lu"
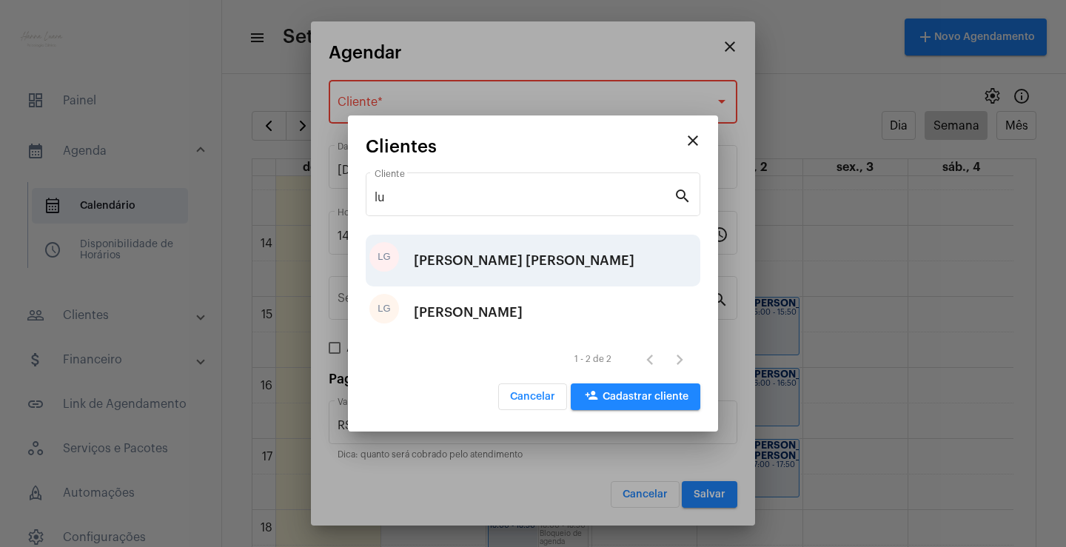
click at [536, 259] on div "[PERSON_NAME] [PERSON_NAME]" at bounding box center [524, 260] width 221 height 44
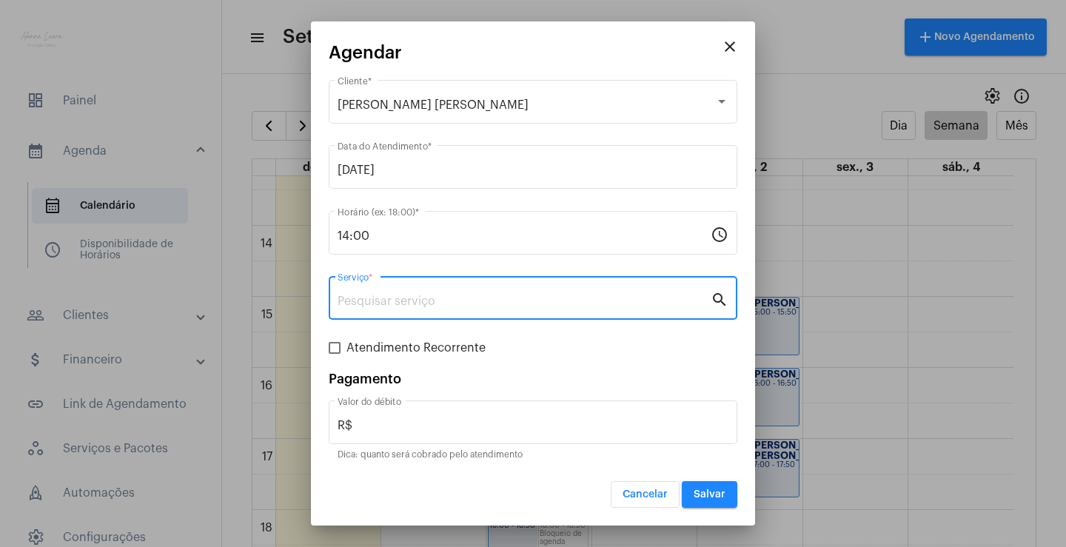
click at [597, 303] on input "Serviço *" at bounding box center [524, 301] width 373 height 13
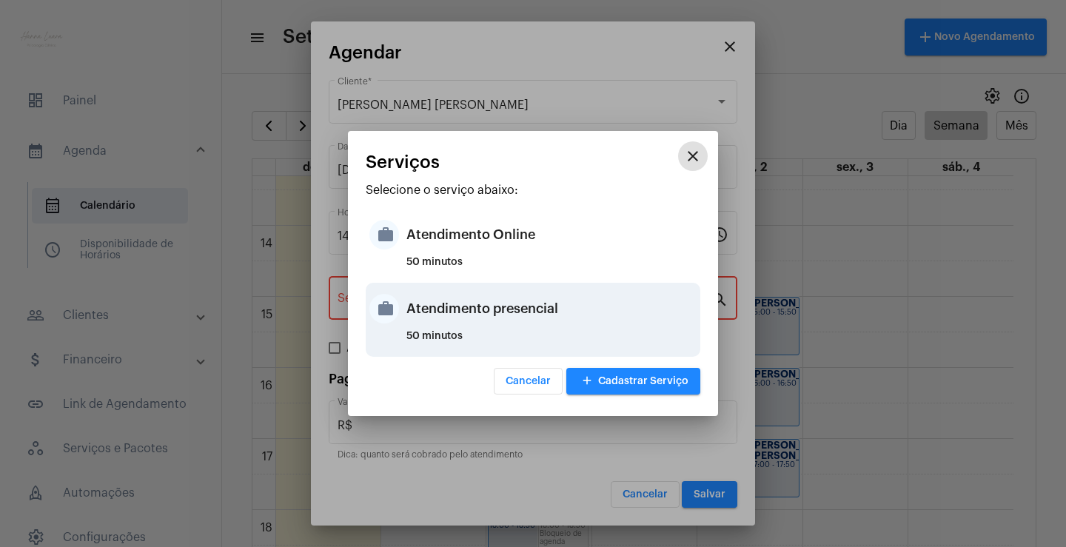
click at [629, 301] on div "Atendimento presencial" at bounding box center [551, 309] width 290 height 44
type input "Atendimento presencial"
type input "R$ 0"
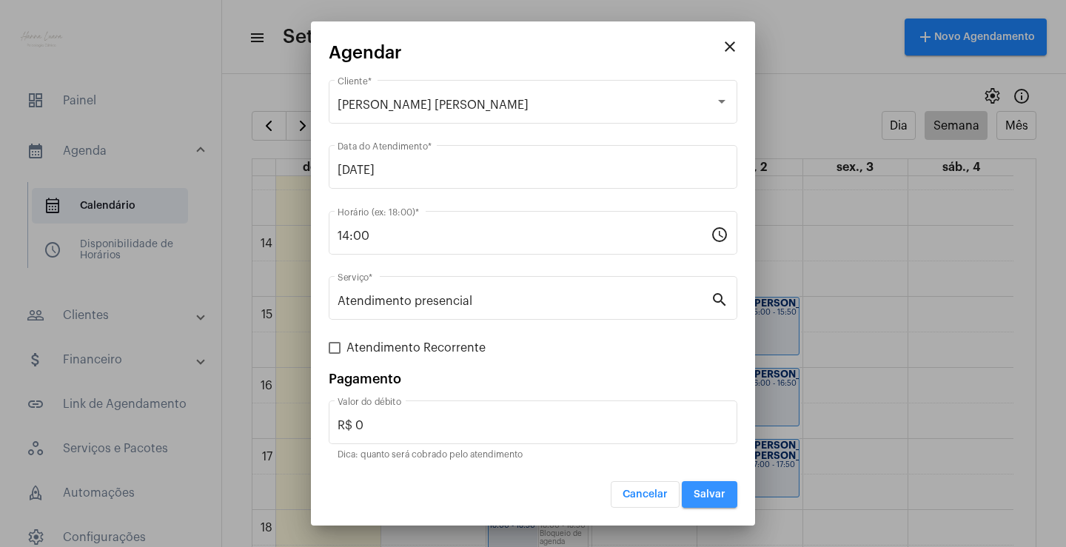
click at [707, 488] on button "Salvar" at bounding box center [710, 494] width 56 height 27
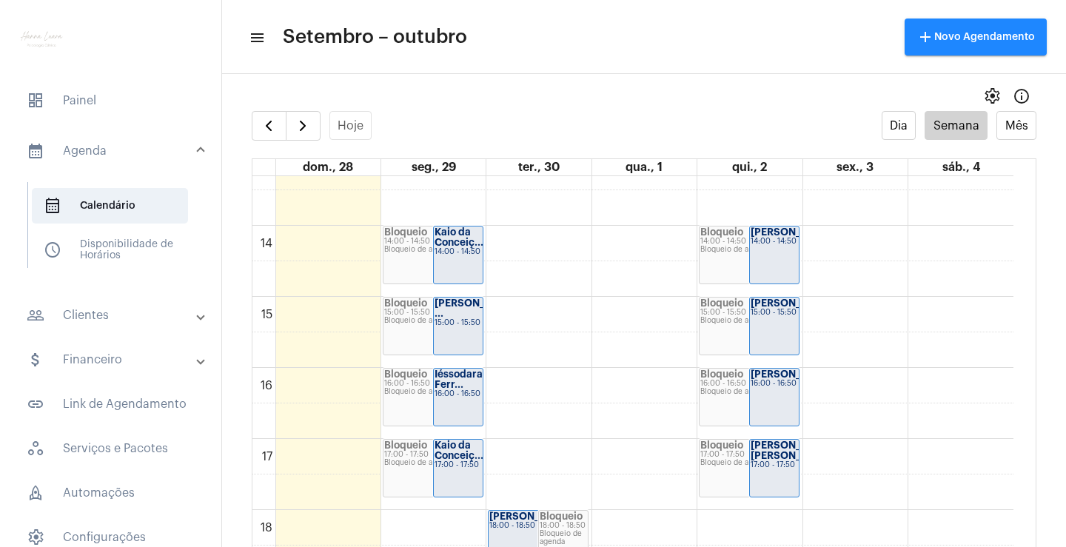
scroll to position [1020, 0]
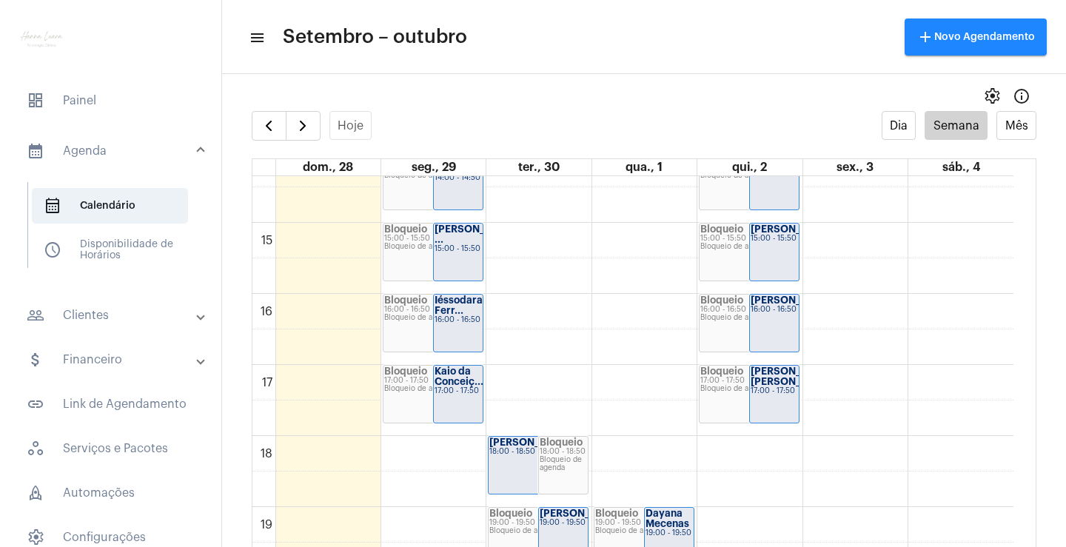
click at [461, 402] on div "Kaio da Conceiç... 17:00 - 17:50" at bounding box center [458, 394] width 49 height 57
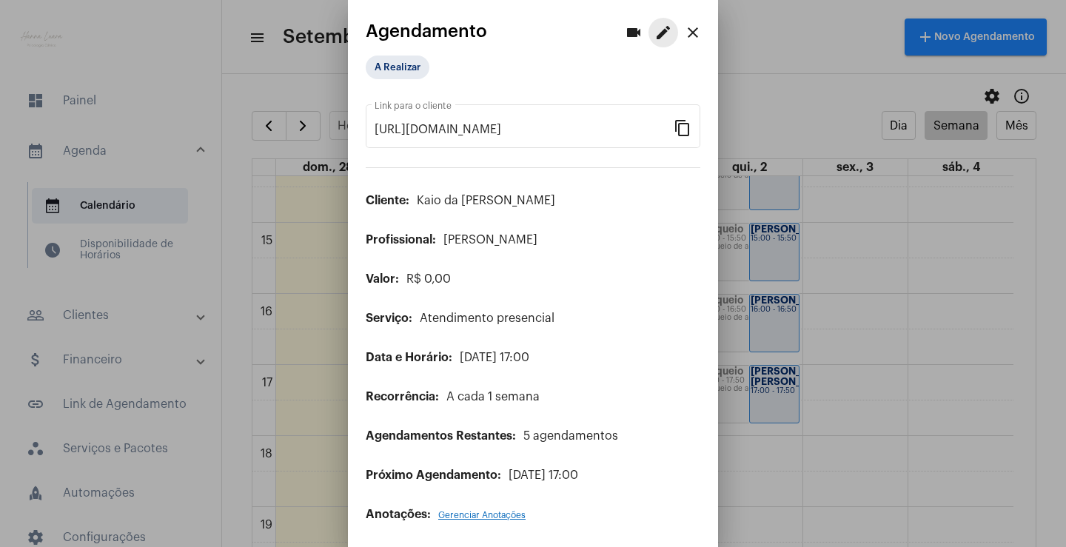
click at [655, 36] on mat-icon "edit" at bounding box center [664, 33] width 18 height 18
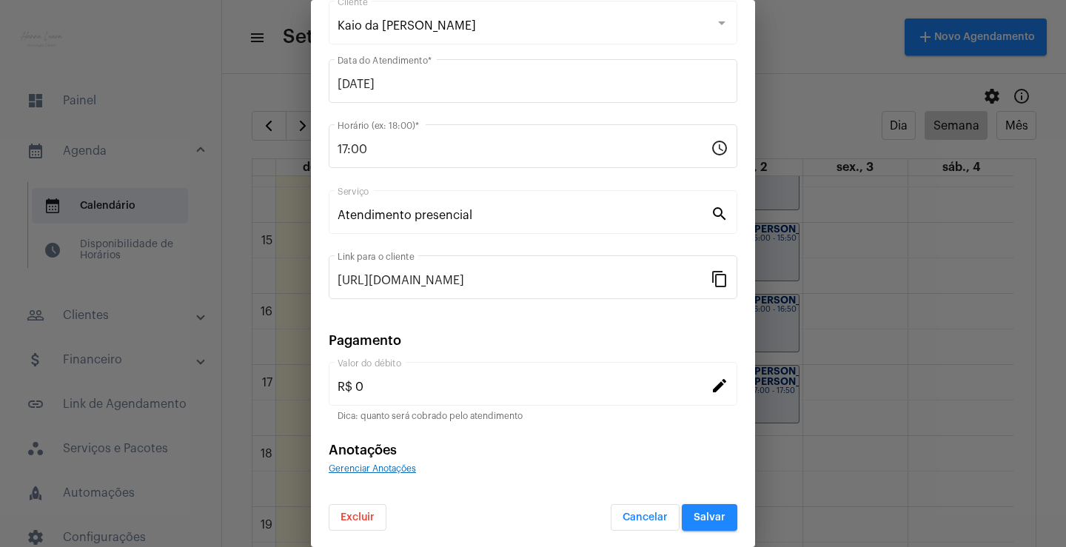
scroll to position [90, 0]
click at [381, 520] on button "Excluir" at bounding box center [358, 516] width 58 height 27
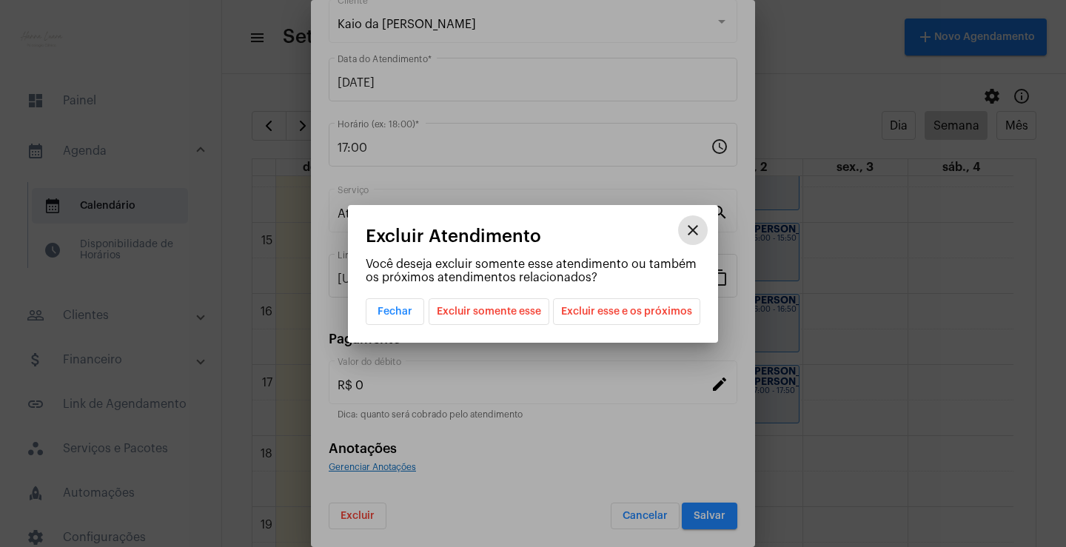
click at [526, 311] on span "Excluir somente esse" at bounding box center [489, 311] width 104 height 25
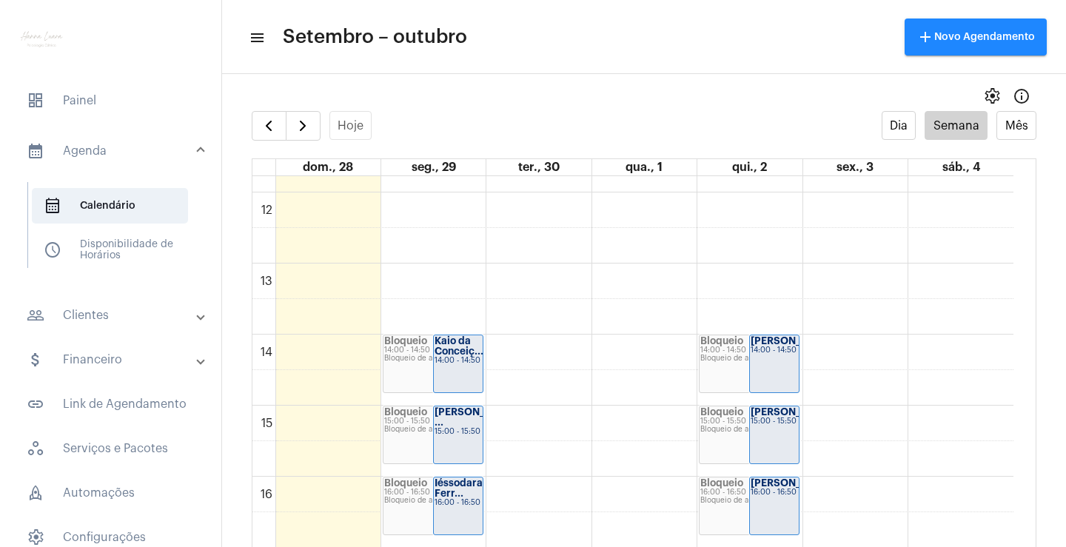
scroll to position [797, 0]
